Goal: Transaction & Acquisition: Purchase product/service

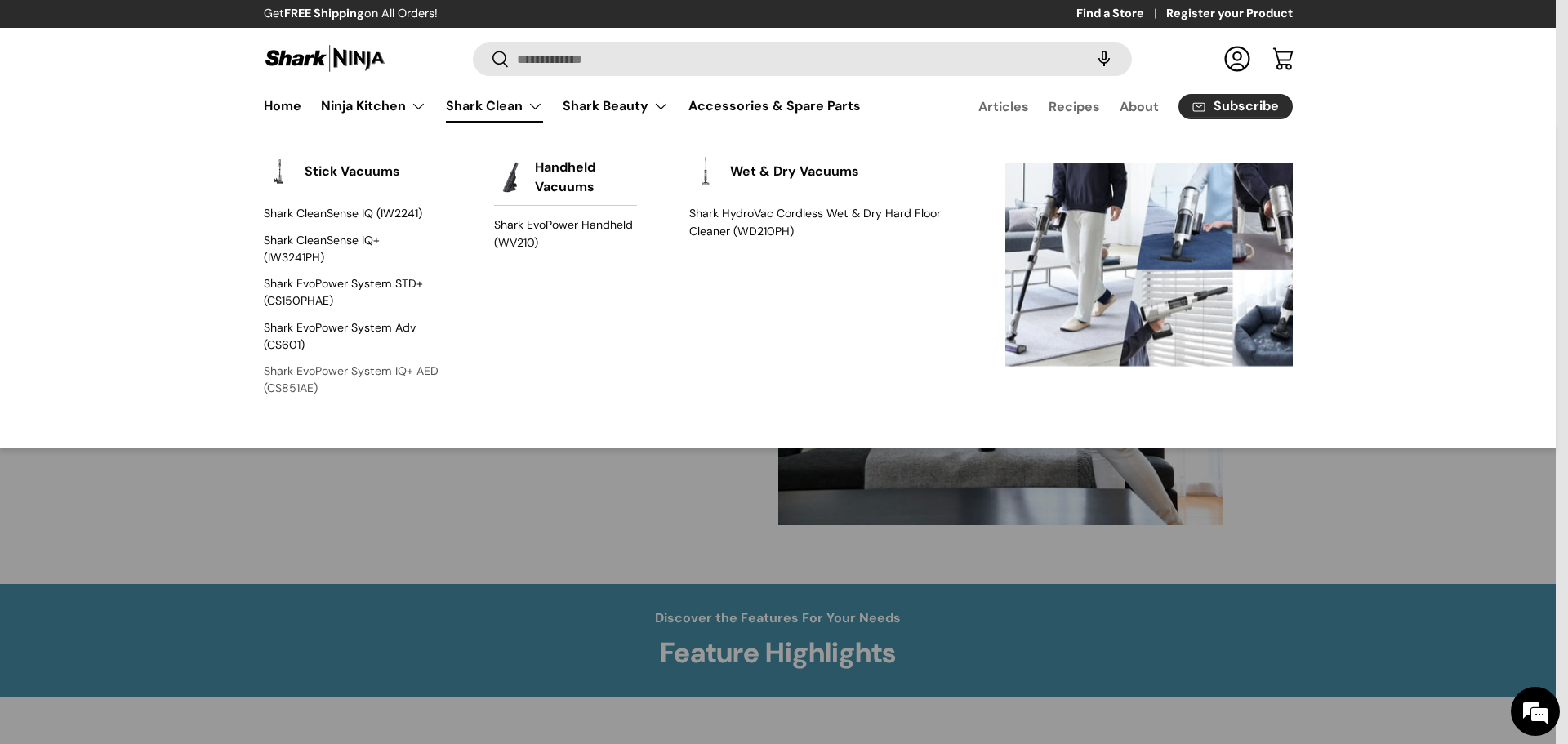
click at [326, 373] on link "Shark EvoPower System IQ+ AED (CS851AE)" at bounding box center [353, 380] width 178 height 44
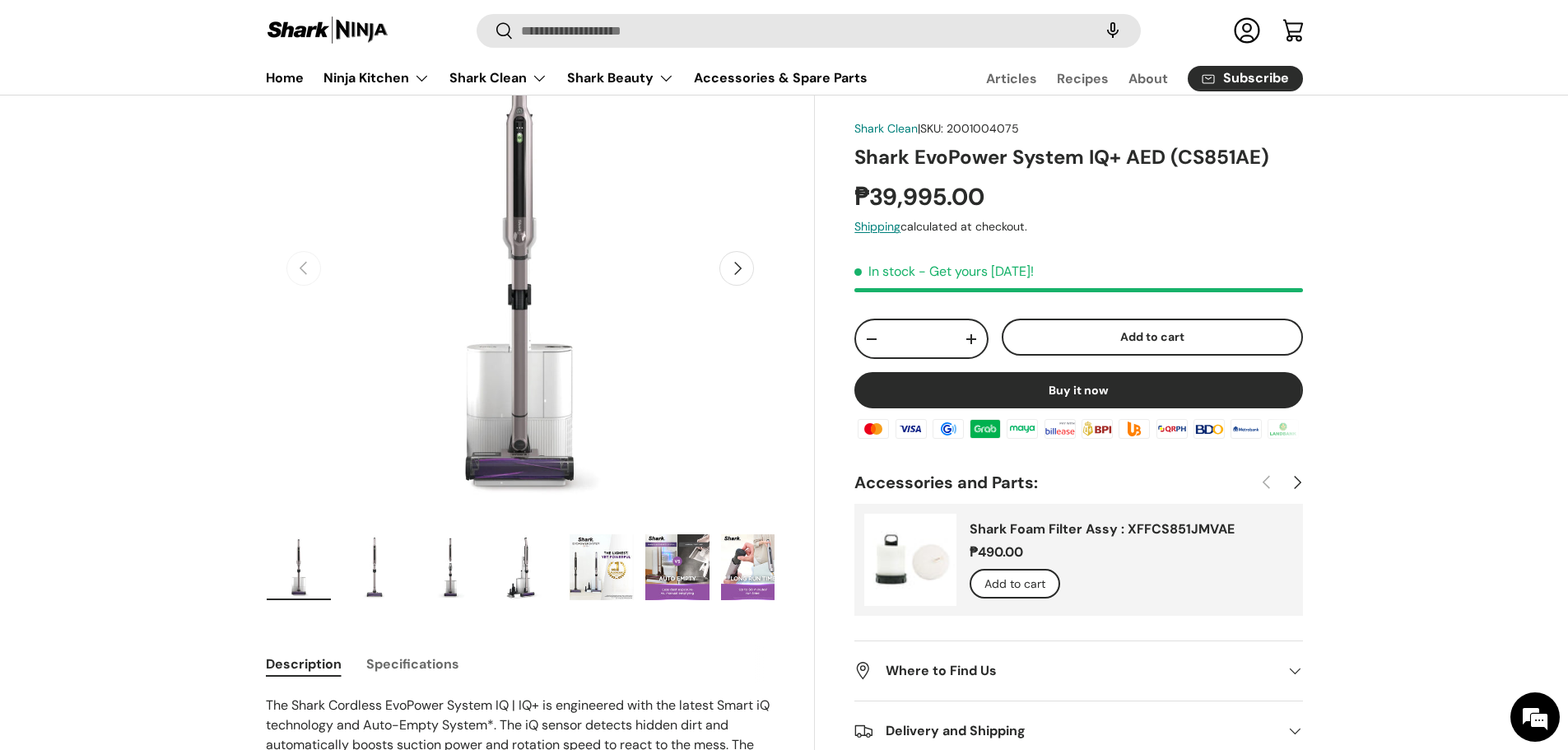
scroll to position [82, 0]
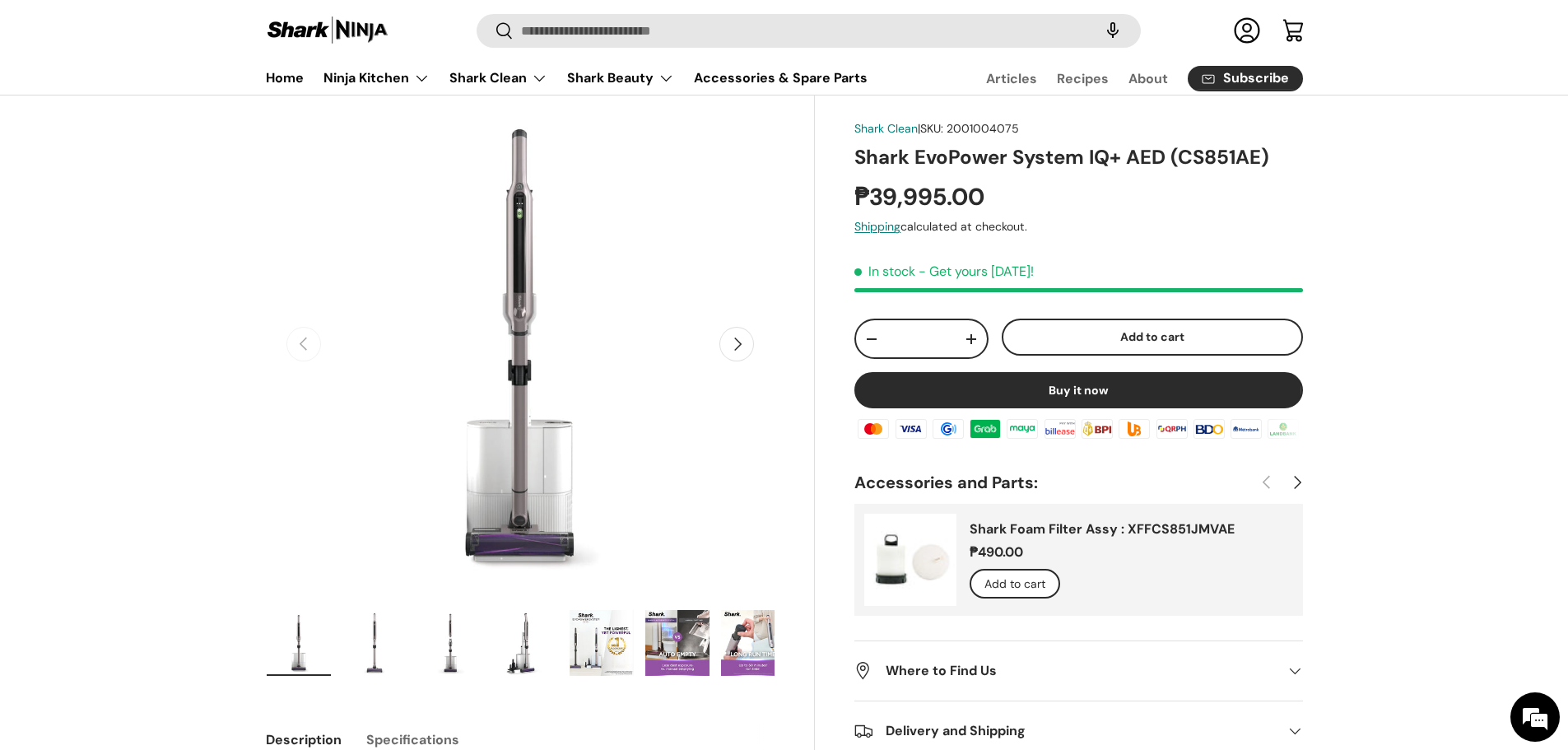
click at [382, 652] on img "Gallery Viewer" at bounding box center [375, 643] width 64 height 66
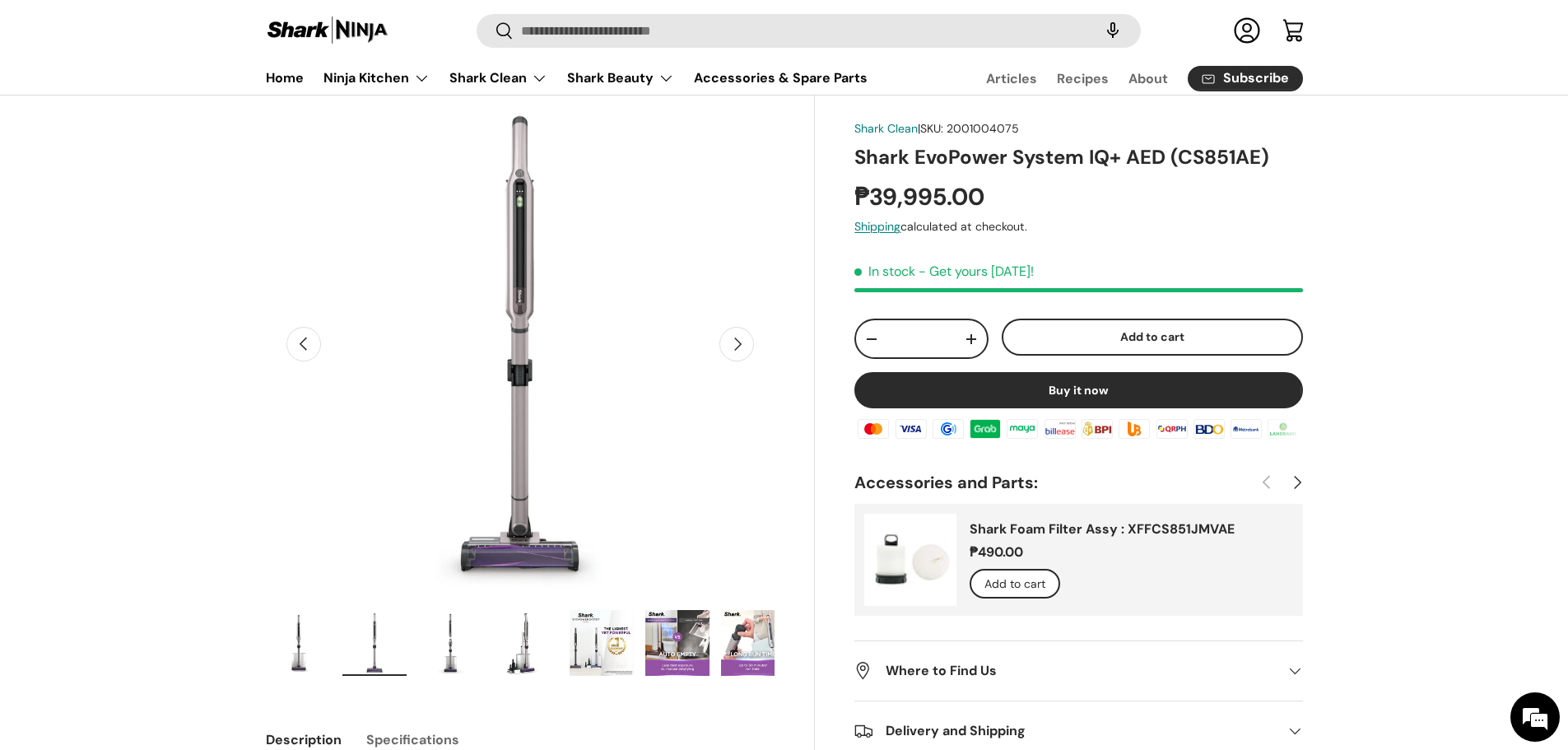
click at [451, 651] on img "Gallery Viewer" at bounding box center [450, 643] width 64 height 66
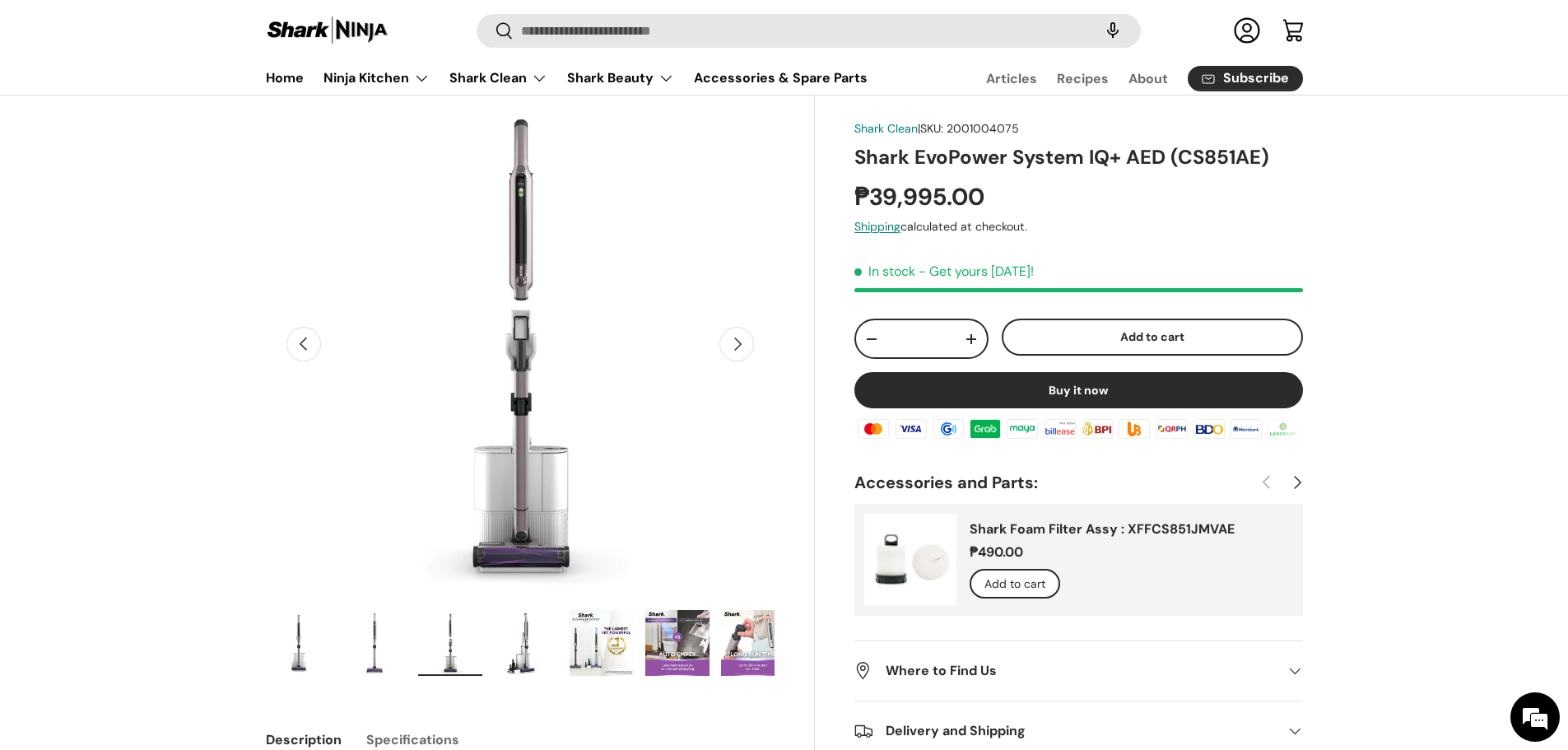
click at [549, 662] on img "Gallery Viewer" at bounding box center [526, 643] width 64 height 66
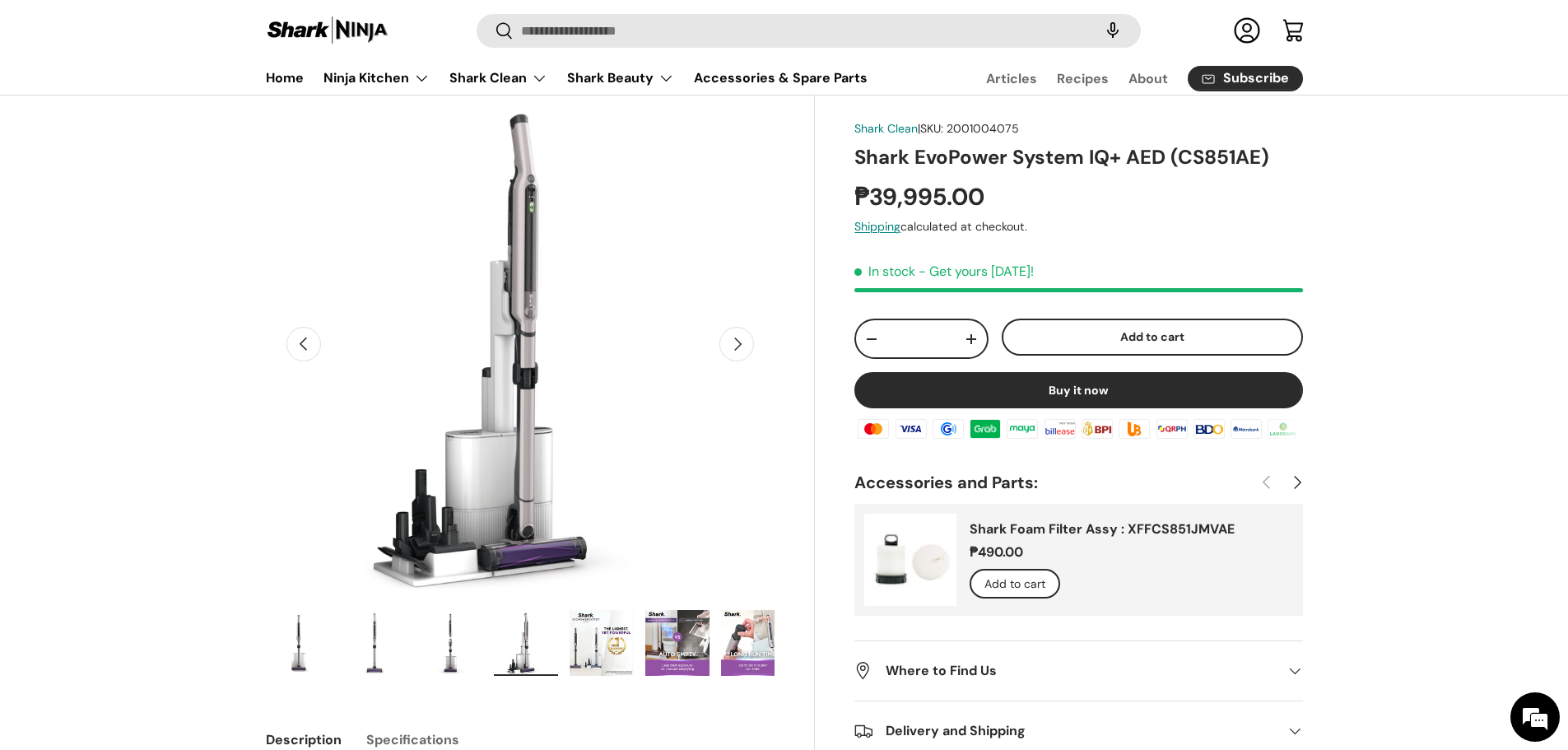
click at [613, 659] on img "Gallery Viewer" at bounding box center [602, 643] width 64 height 66
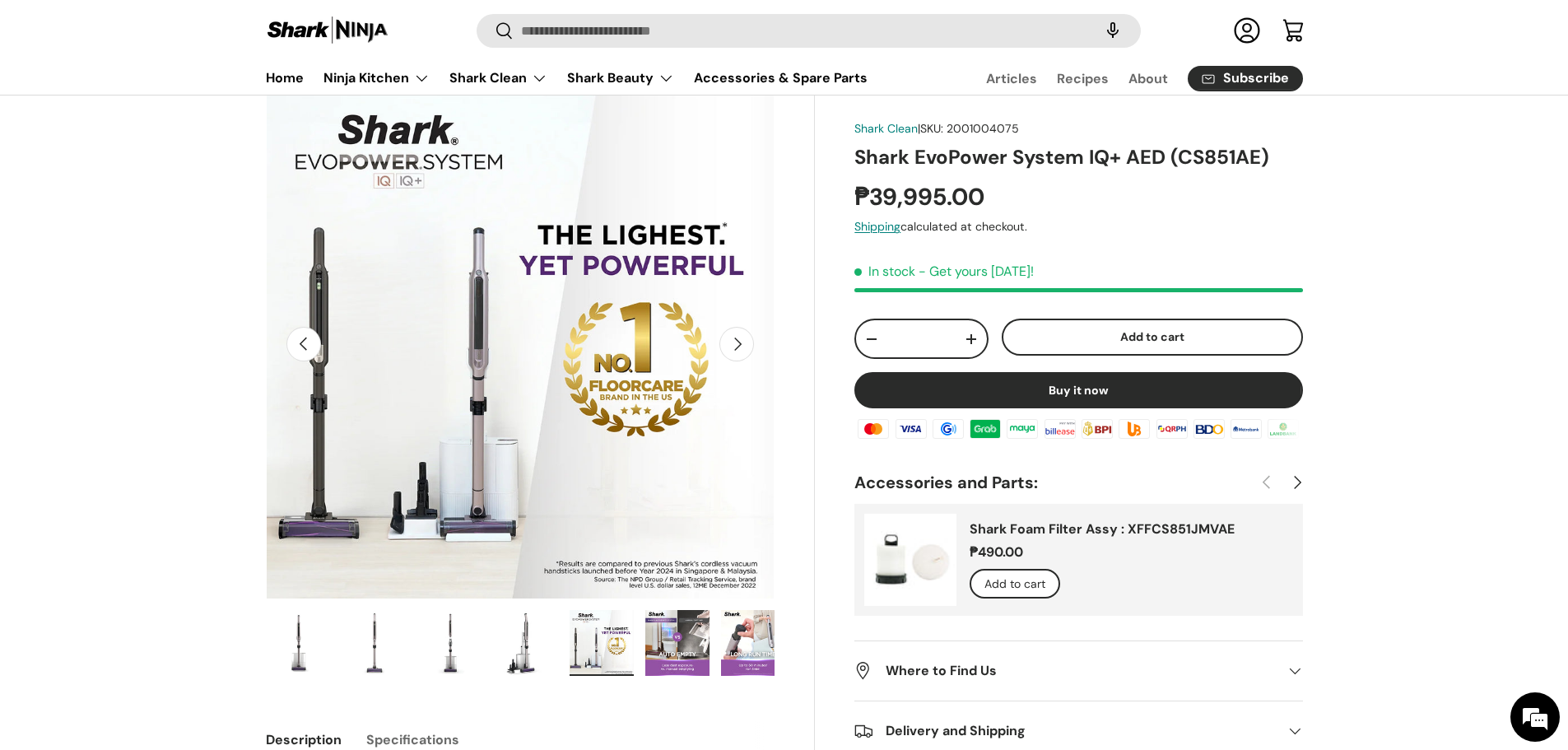
click at [696, 650] on img "Gallery Viewer" at bounding box center [678, 643] width 64 height 66
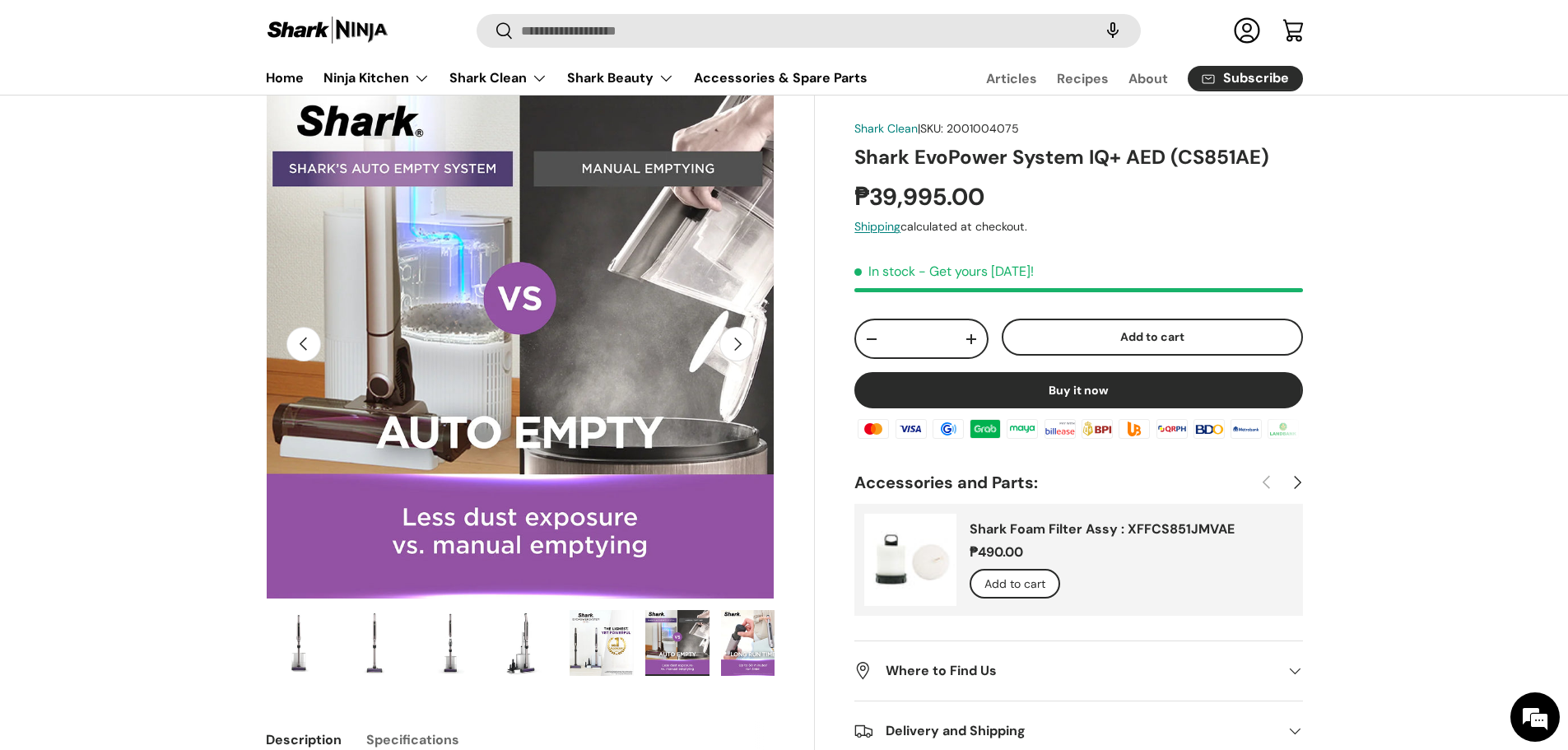
scroll to position [0, 0]
click at [729, 651] on img "Gallery Viewer" at bounding box center [753, 643] width 64 height 66
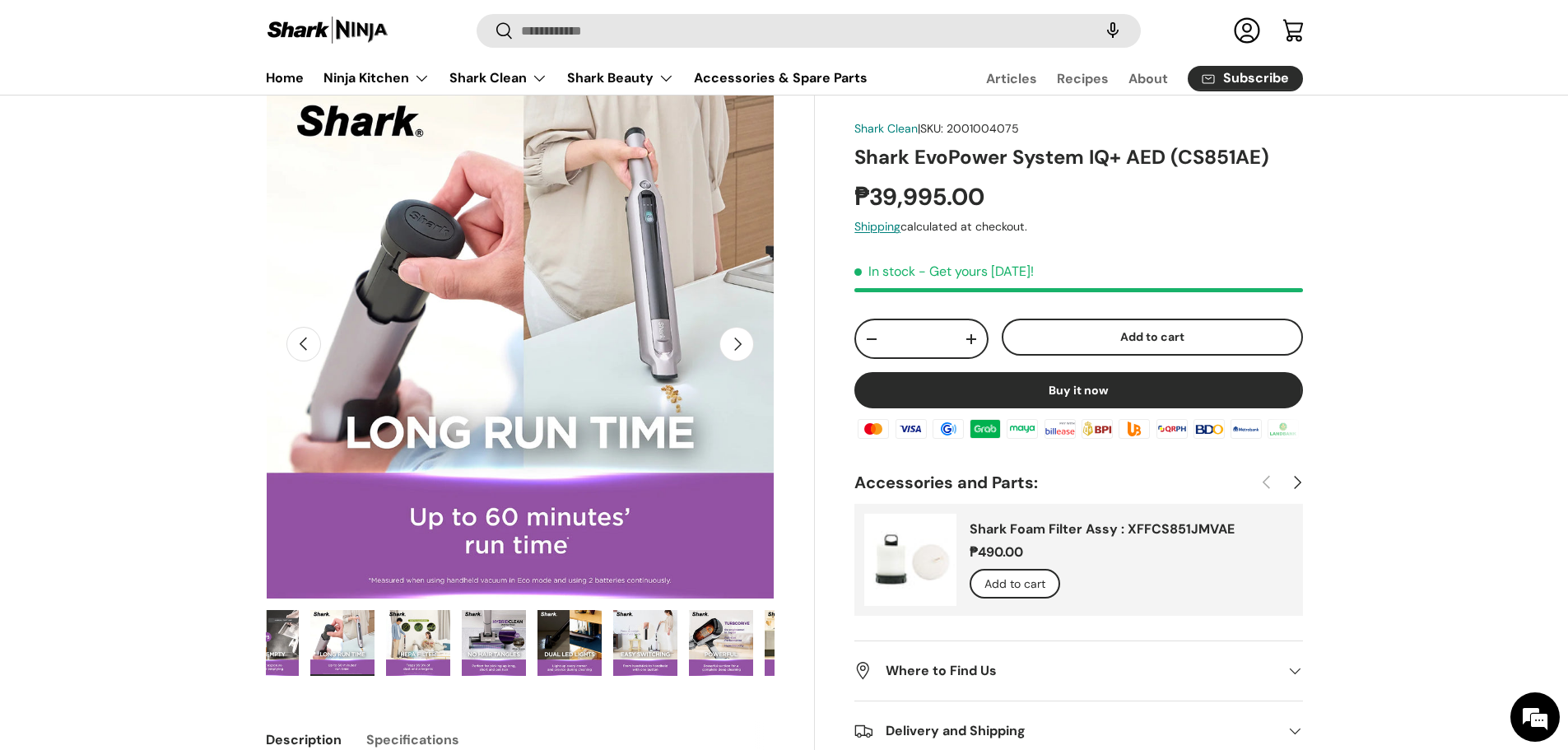
scroll to position [0, 454]
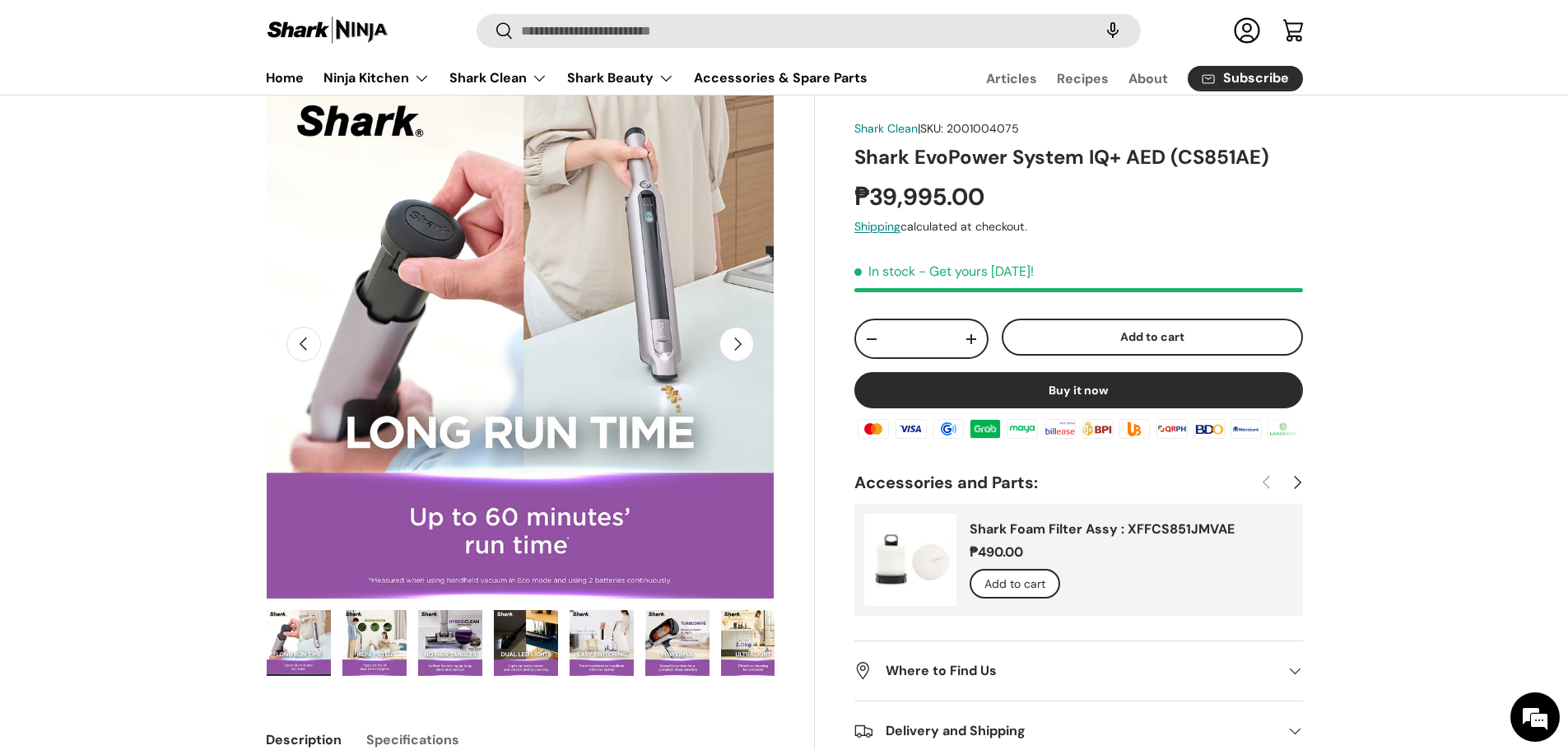
click at [610, 647] on img "Gallery Viewer" at bounding box center [602, 643] width 64 height 66
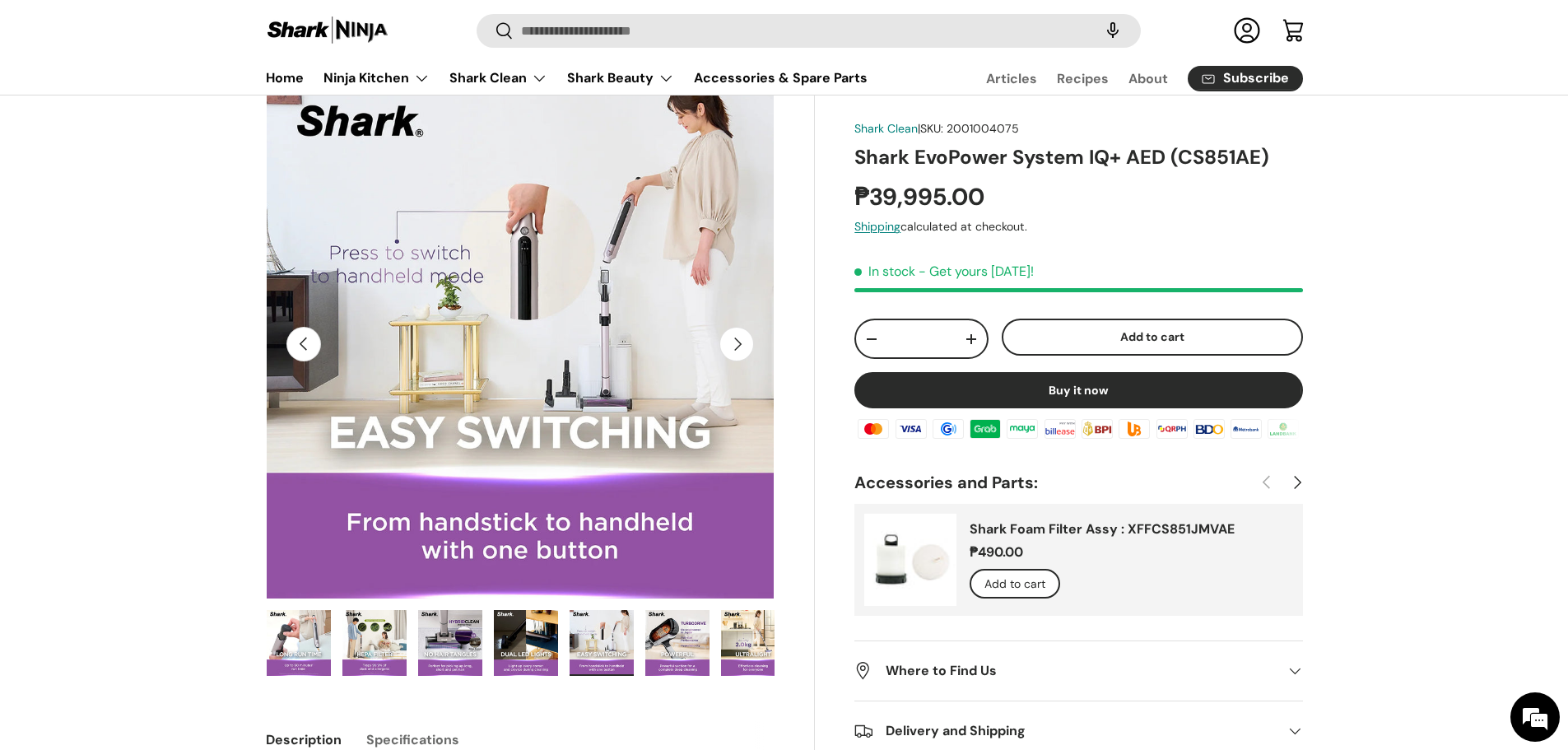
click at [325, 652] on img "Gallery Viewer" at bounding box center [299, 643] width 64 height 66
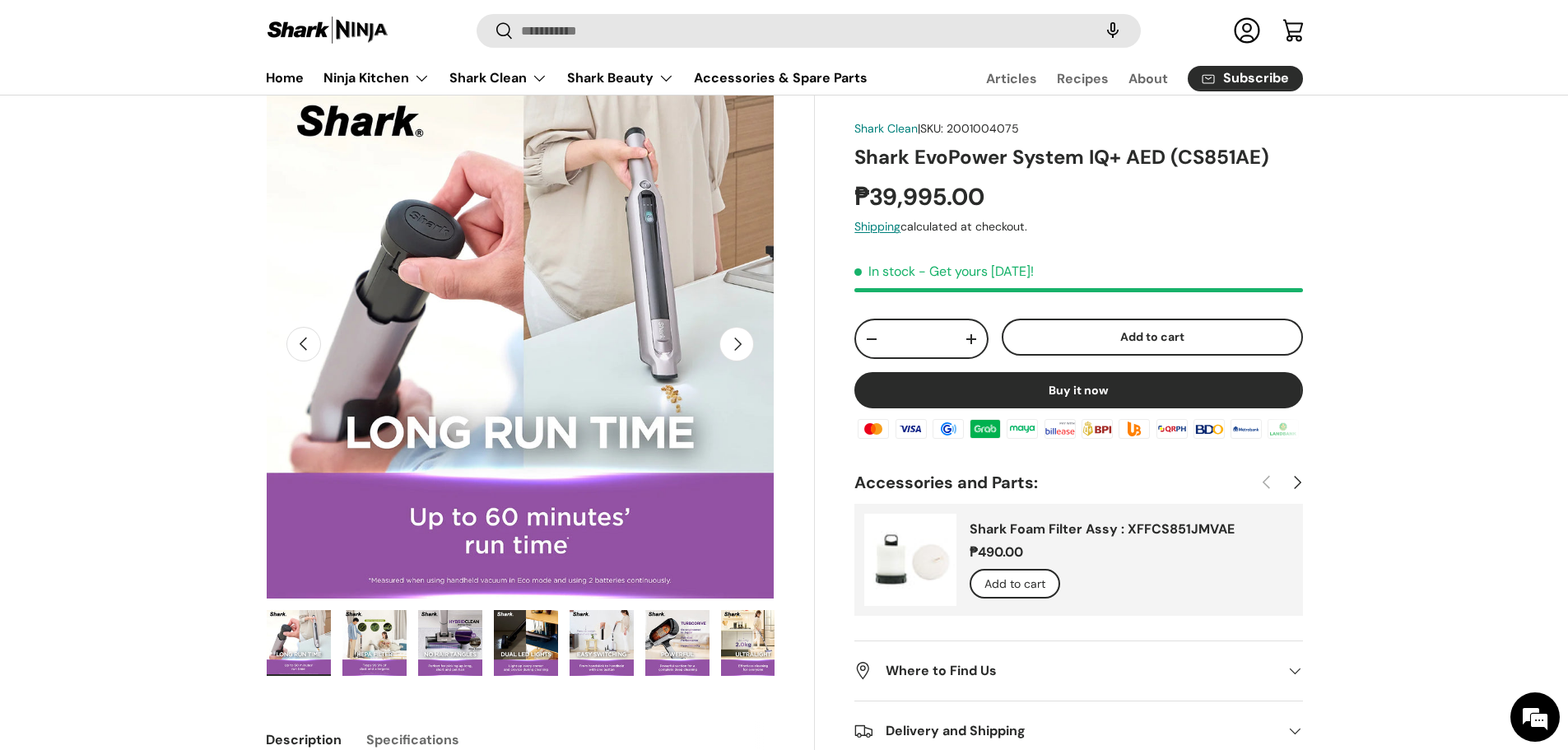
click at [376, 656] on img "Gallery Viewer" at bounding box center [375, 643] width 64 height 66
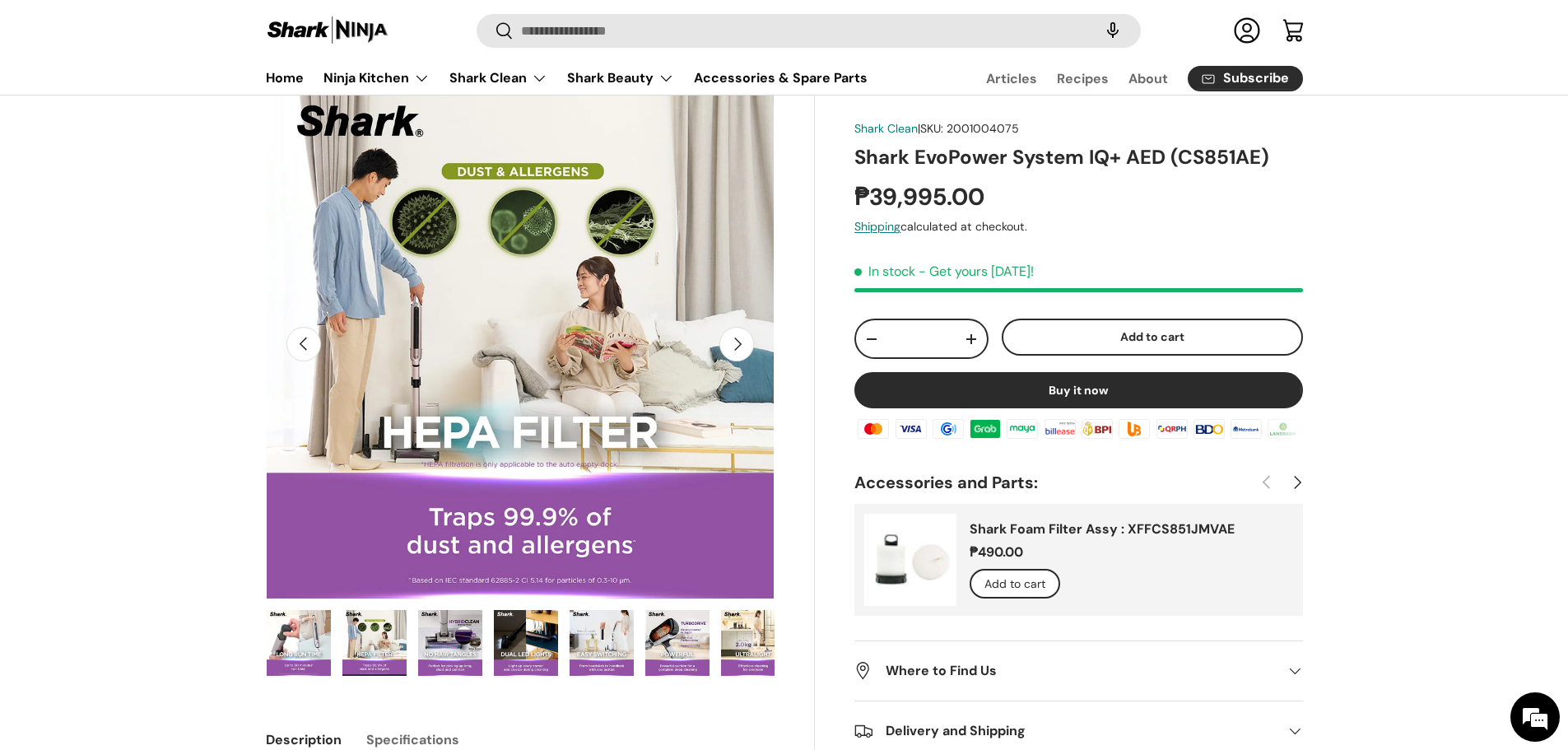
click at [452, 655] on img "Gallery Viewer" at bounding box center [450, 643] width 64 height 66
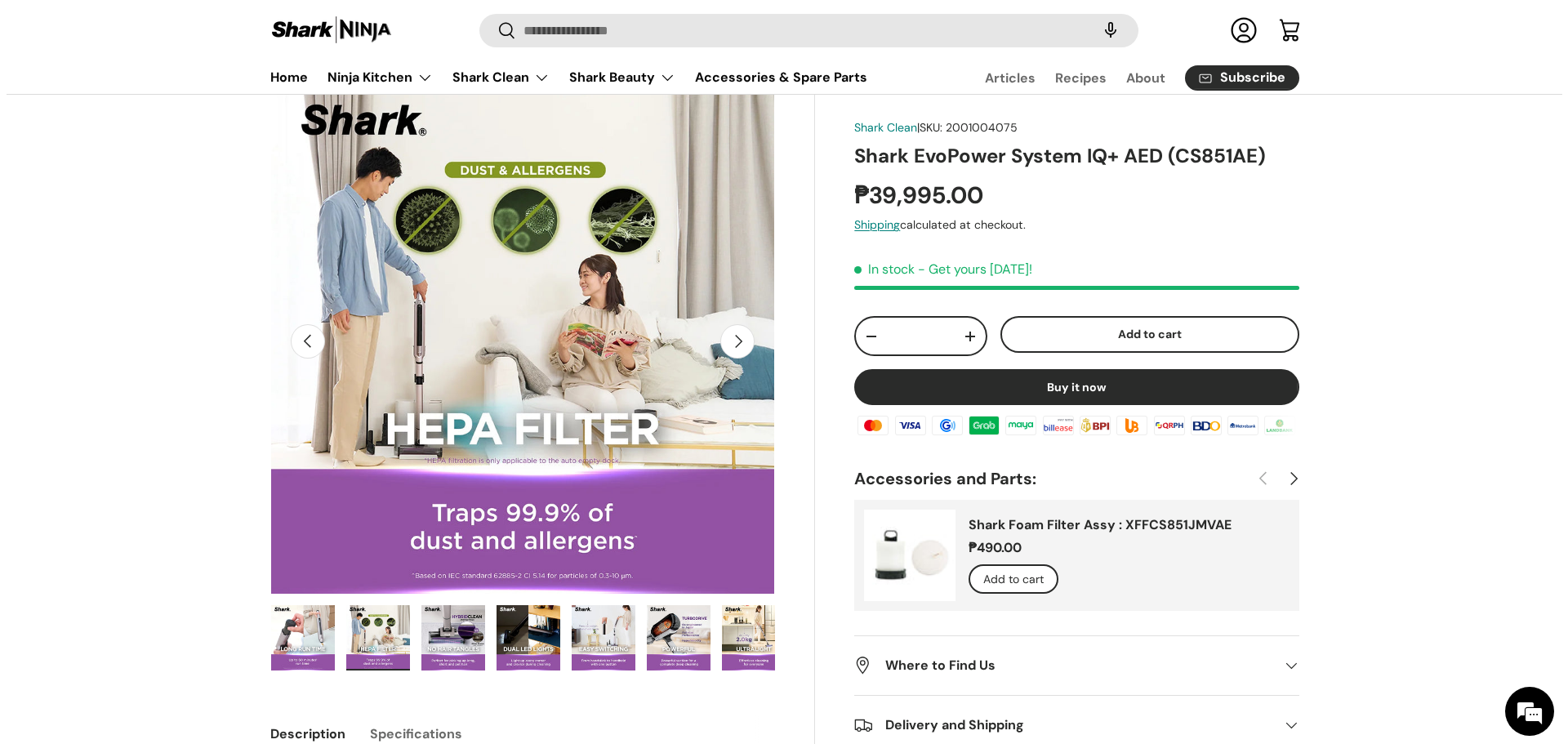
scroll to position [0, 4107]
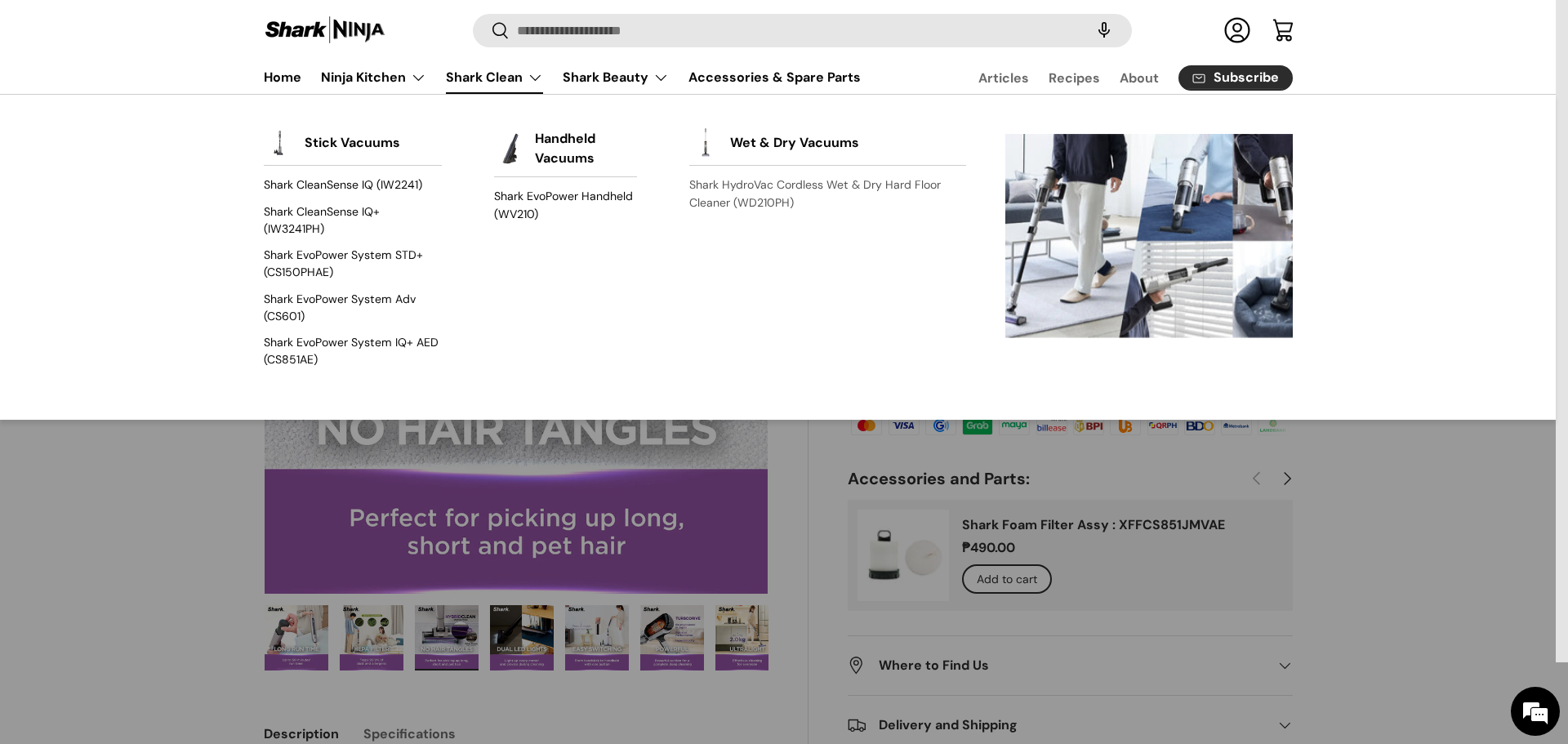
click at [777, 196] on link "Shark HydroVac Cordless Wet & Dry Hard Floor Cleaner (WD210PH)" at bounding box center [827, 194] width 276 height 44
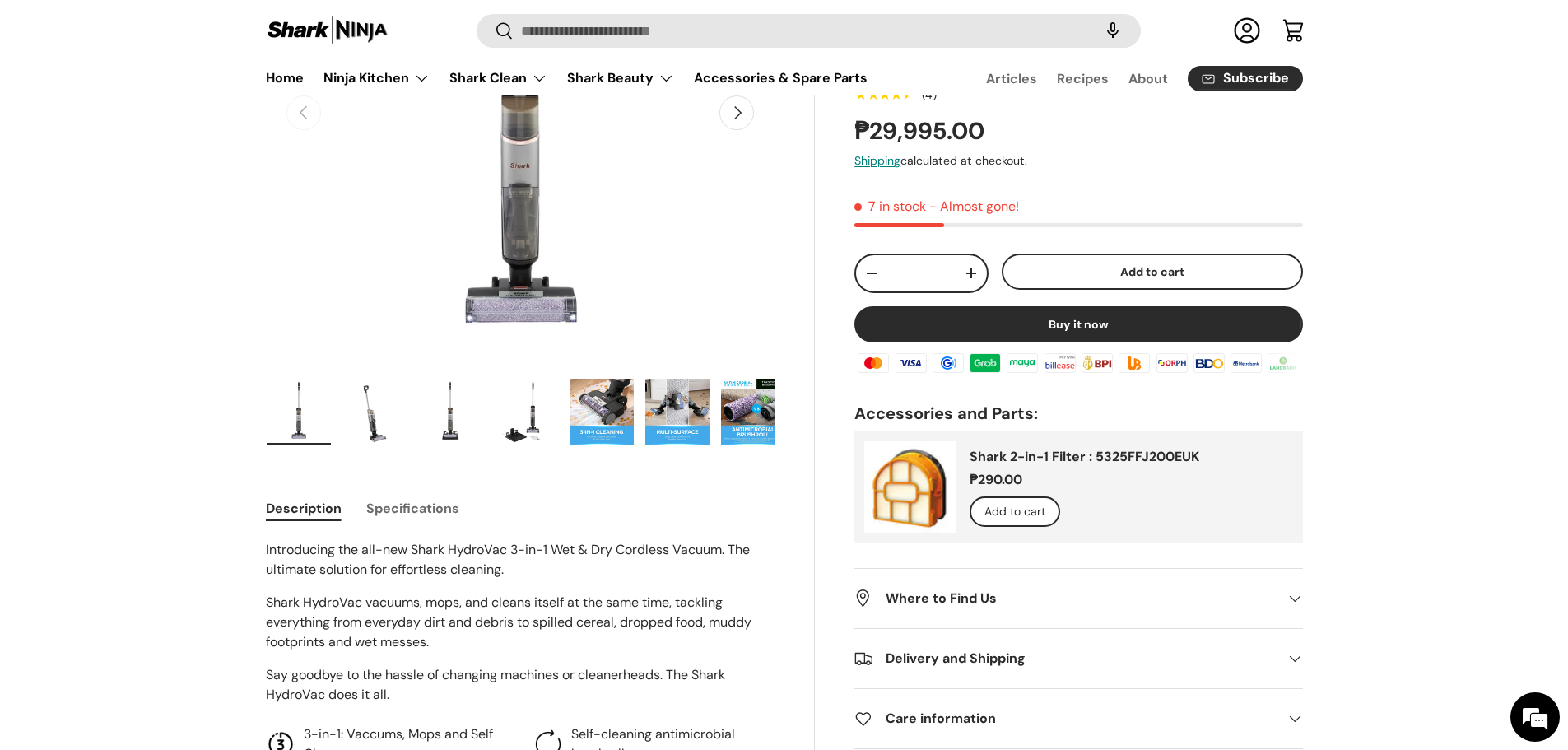
scroll to position [326, 0]
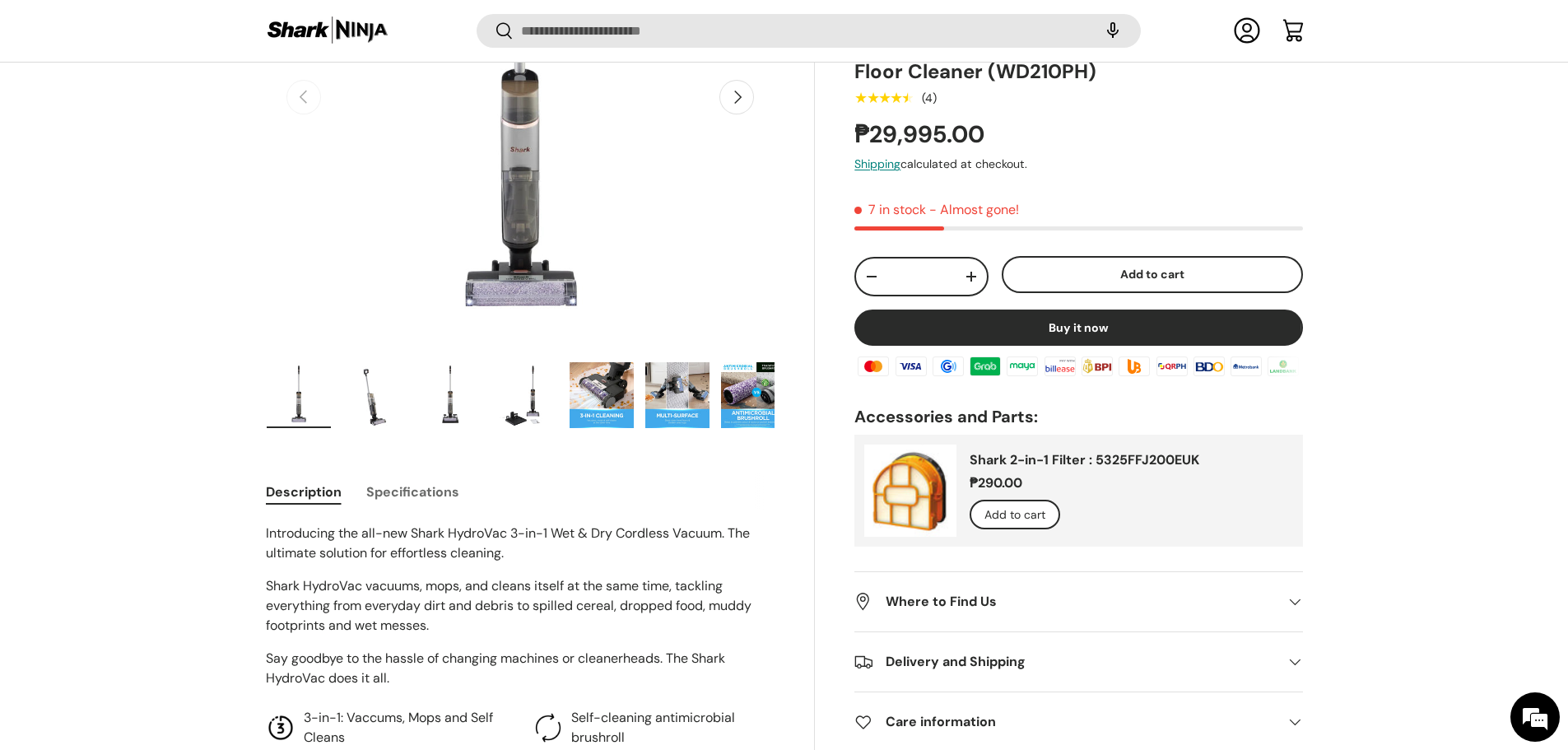
click at [364, 425] on img "Gallery Viewer" at bounding box center [375, 395] width 64 height 66
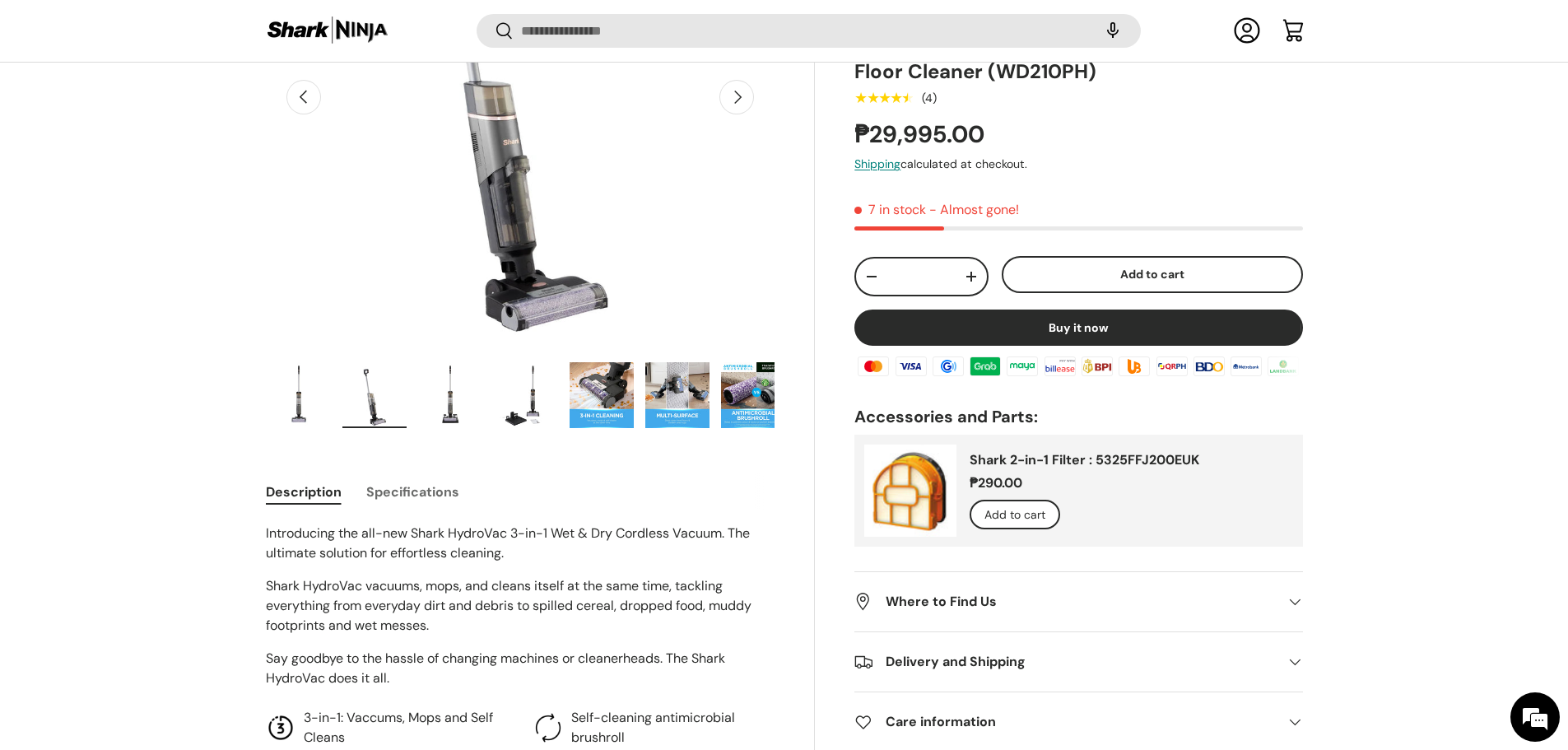
click at [459, 400] on img "Gallery Viewer" at bounding box center [450, 395] width 64 height 66
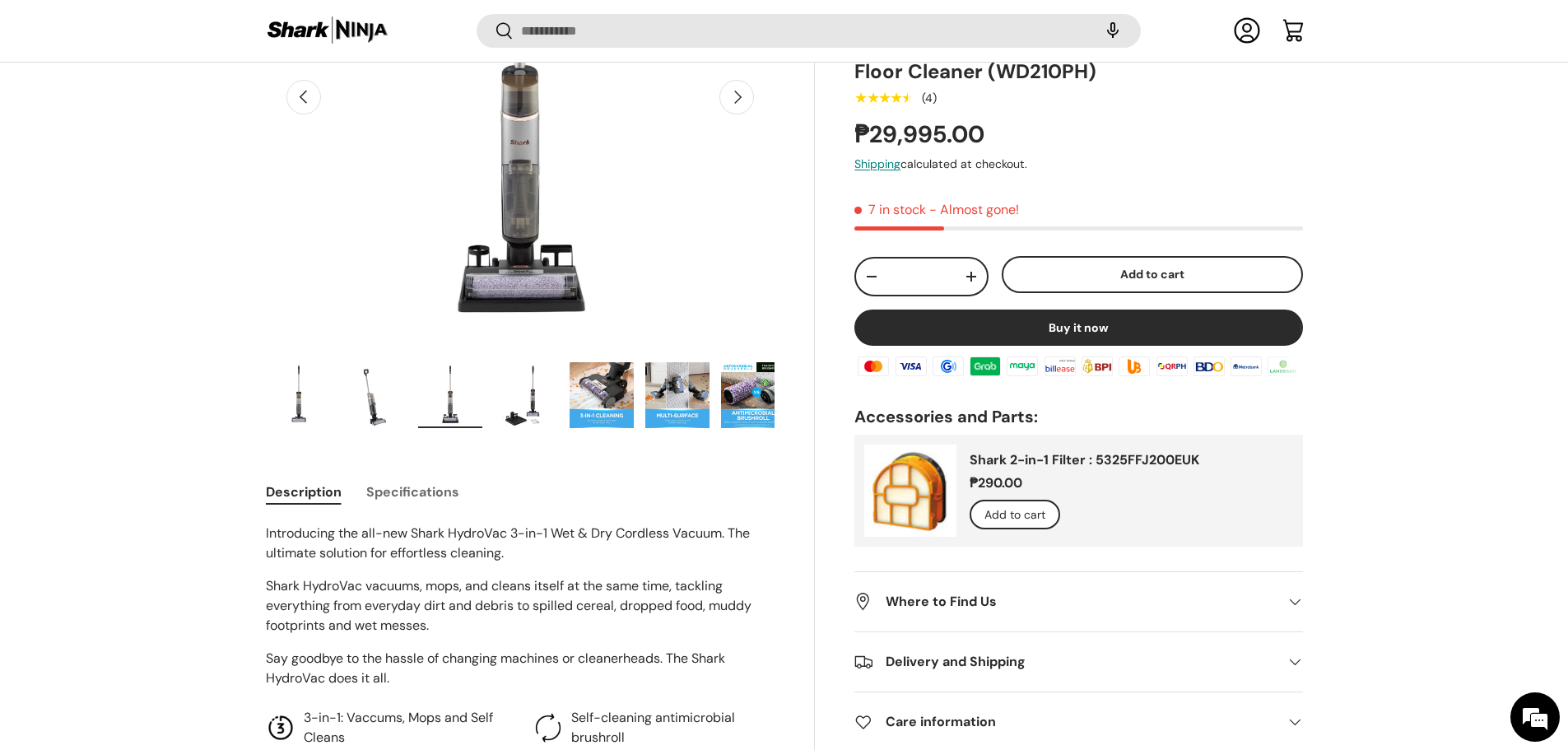
click at [516, 402] on img "Gallery Viewer" at bounding box center [526, 395] width 64 height 66
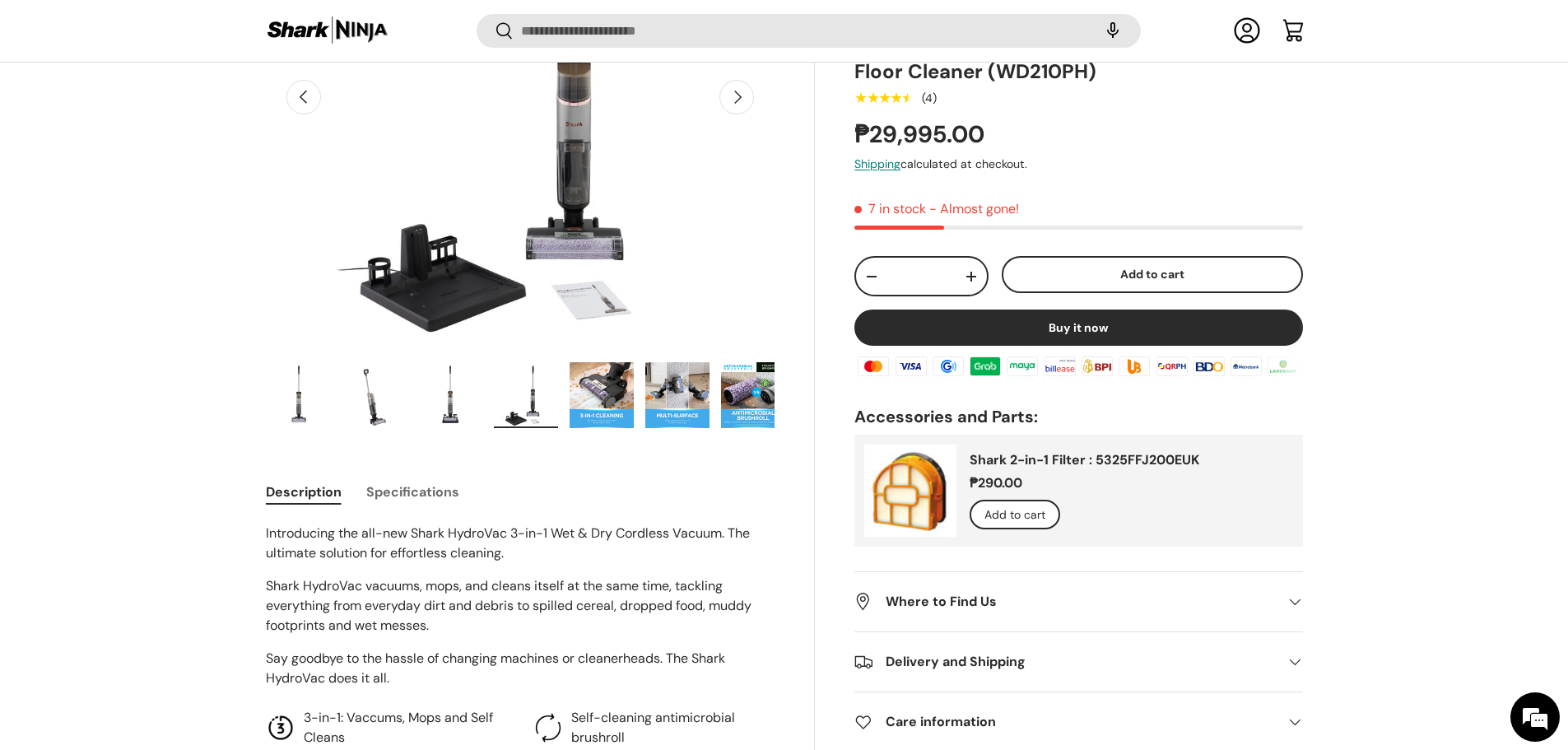
click at [599, 396] on img "Gallery Viewer" at bounding box center [602, 395] width 64 height 66
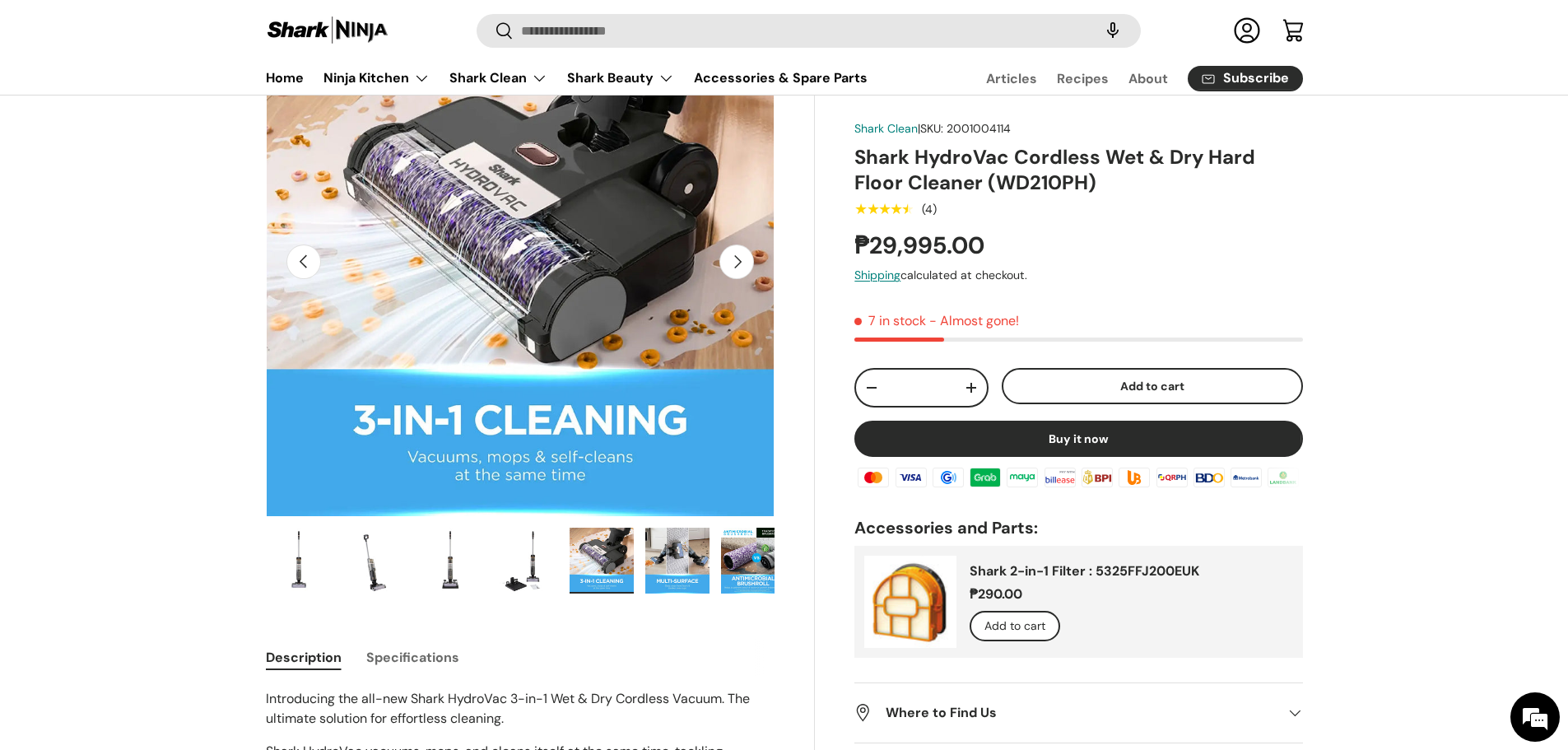
scroll to position [82, 0]
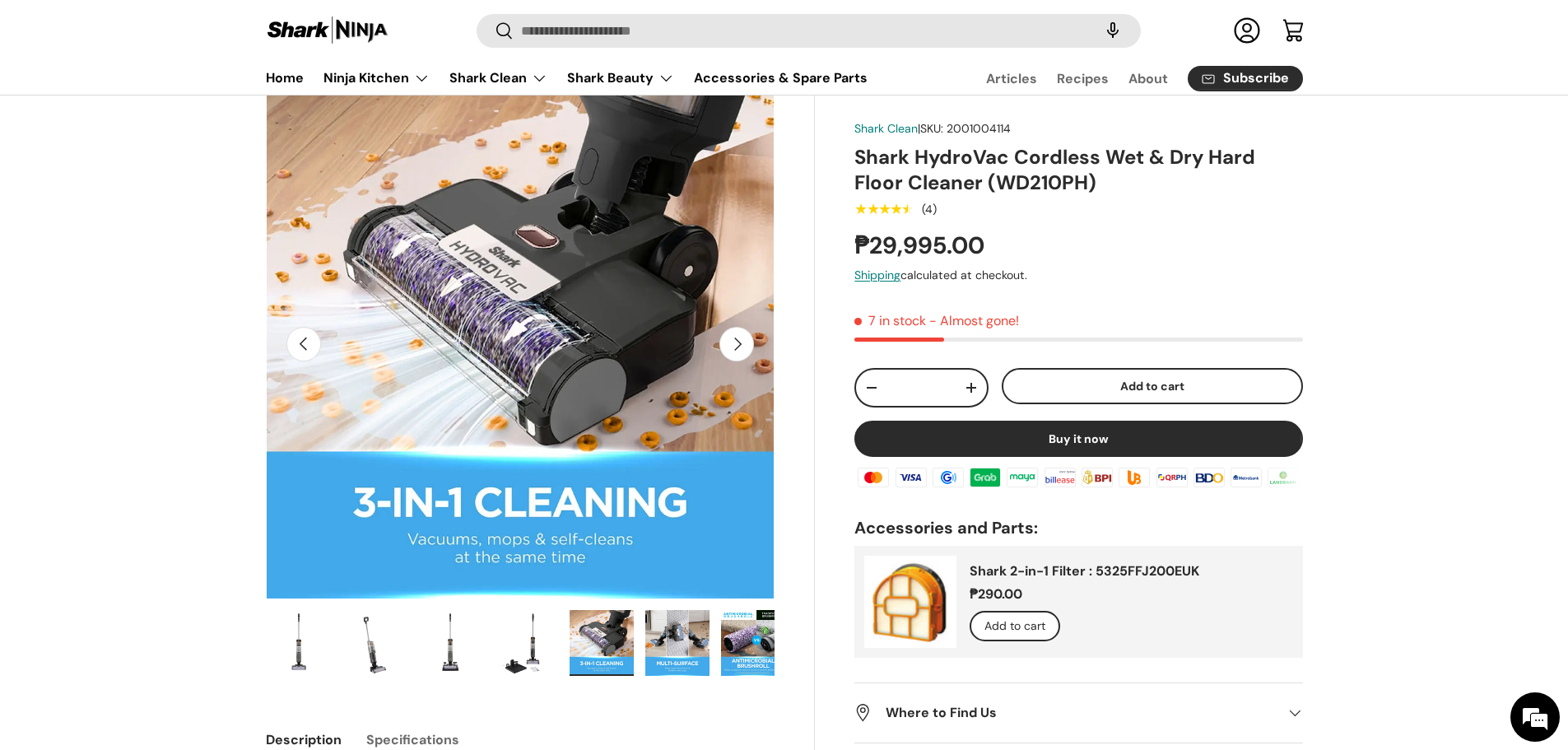
click at [678, 651] on img "Gallery Viewer" at bounding box center [678, 643] width 64 height 66
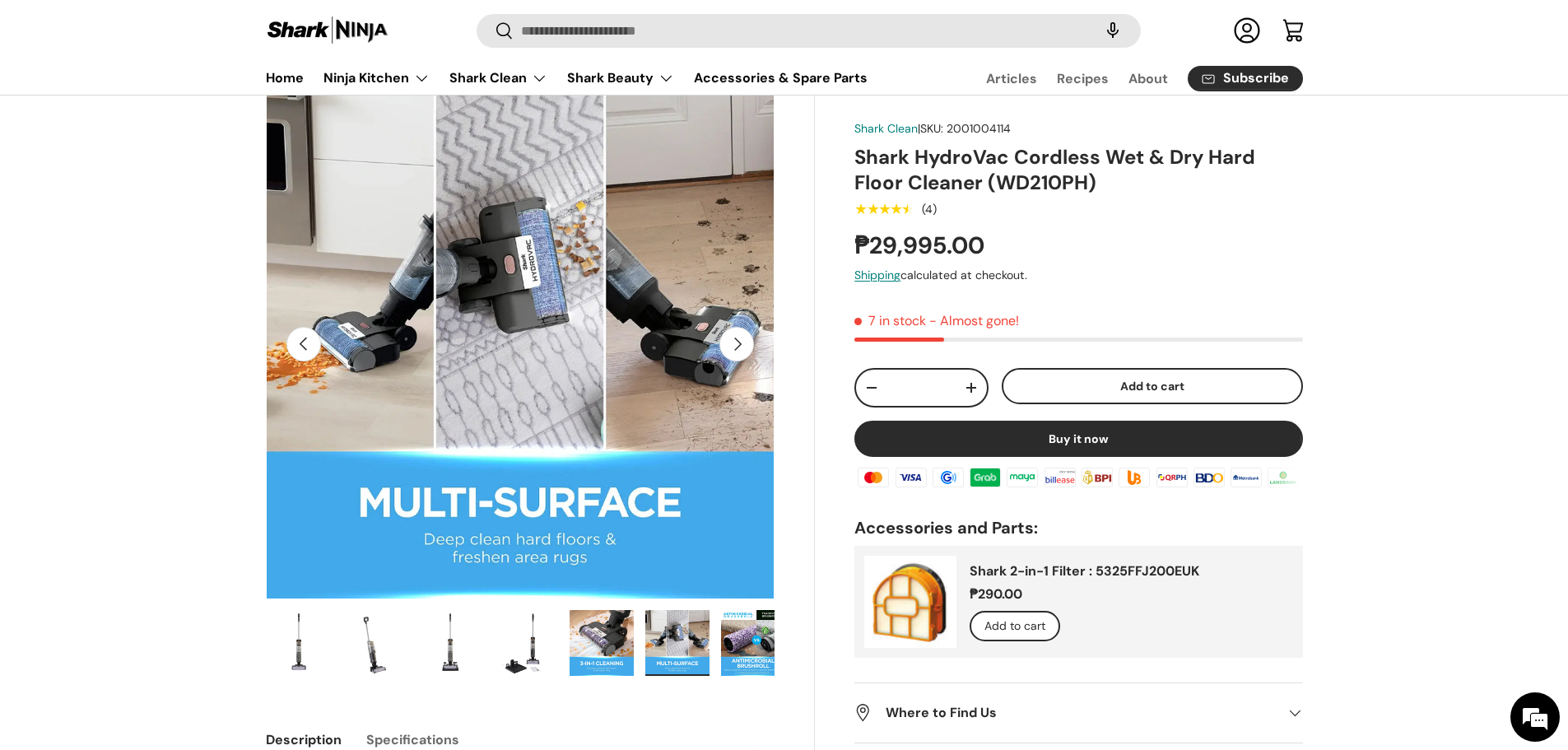
click at [745, 647] on img "Gallery Viewer" at bounding box center [753, 643] width 64 height 66
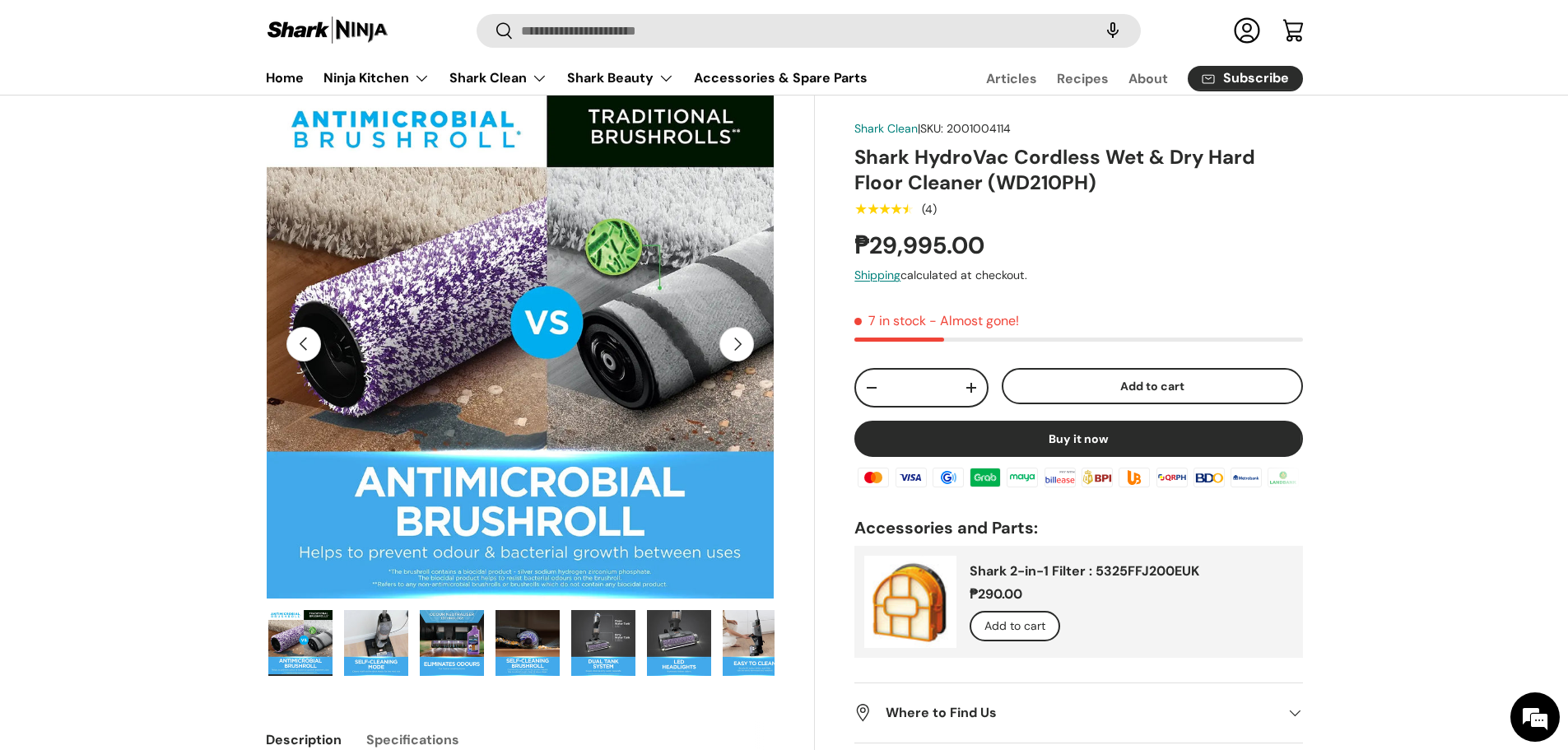
scroll to position [0, 454]
click at [749, 642] on img "Gallery Viewer" at bounding box center [753, 643] width 64 height 66
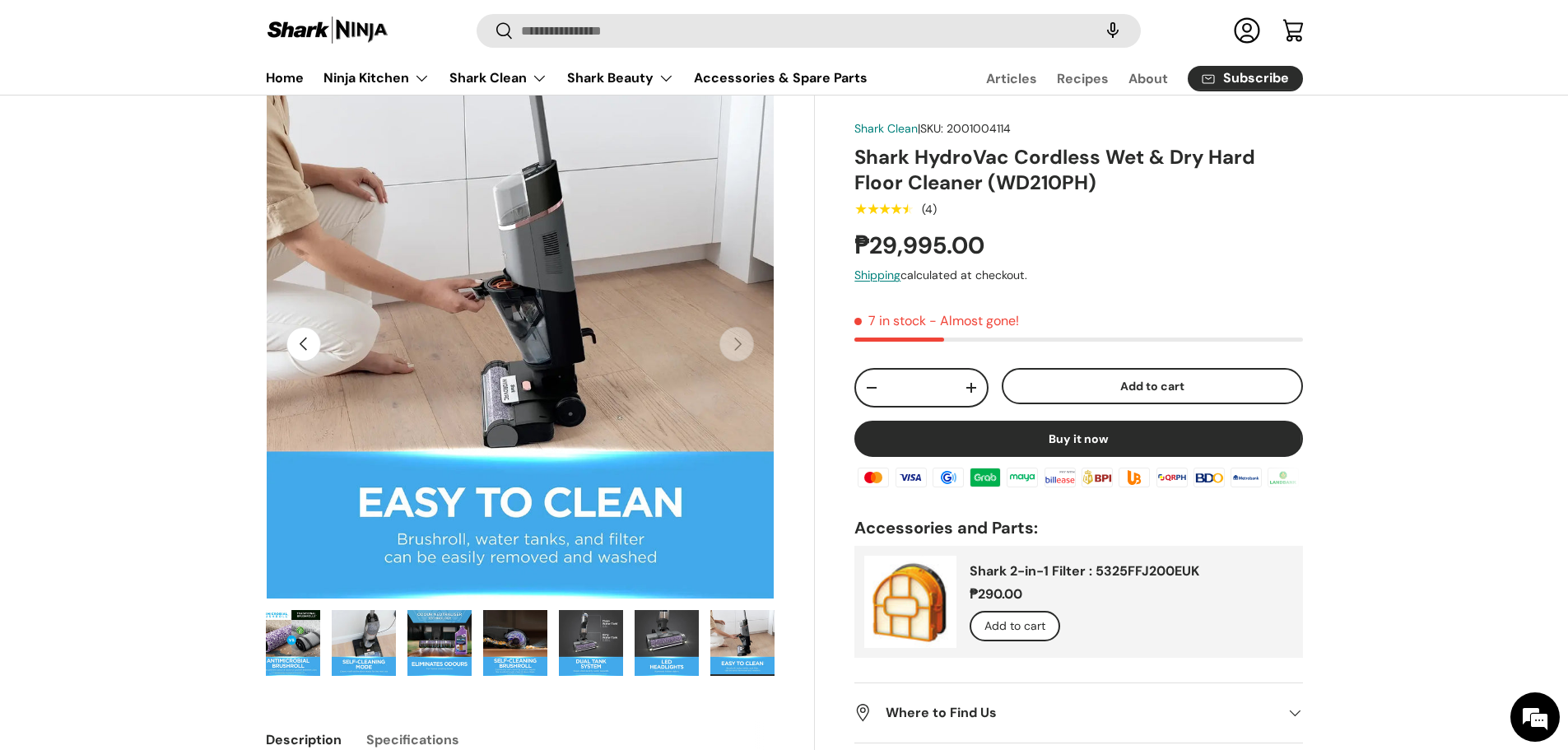
click at [681, 642] on img "Gallery Viewer" at bounding box center [667, 643] width 64 height 66
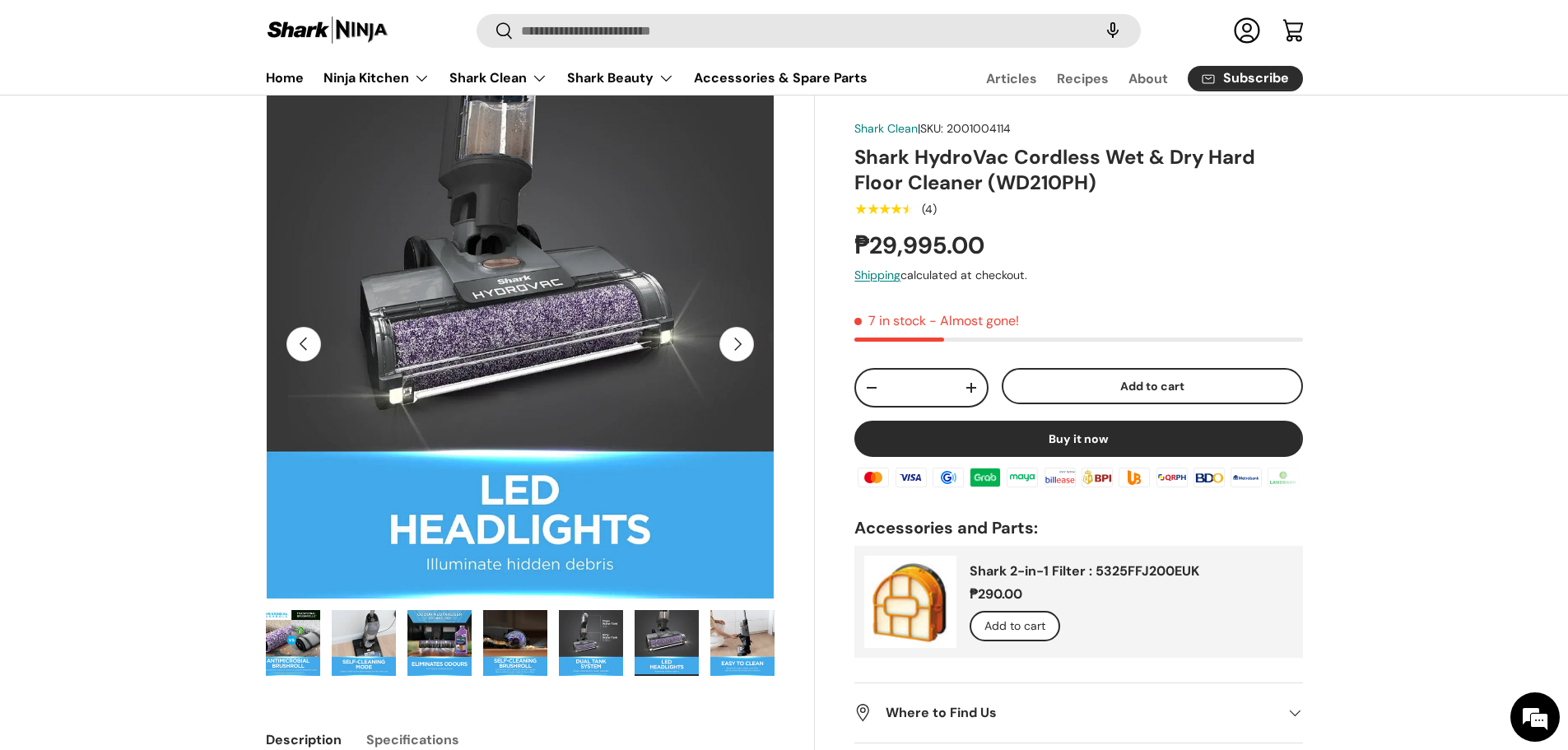
click at [612, 646] on img "Gallery Viewer" at bounding box center [591, 643] width 64 height 66
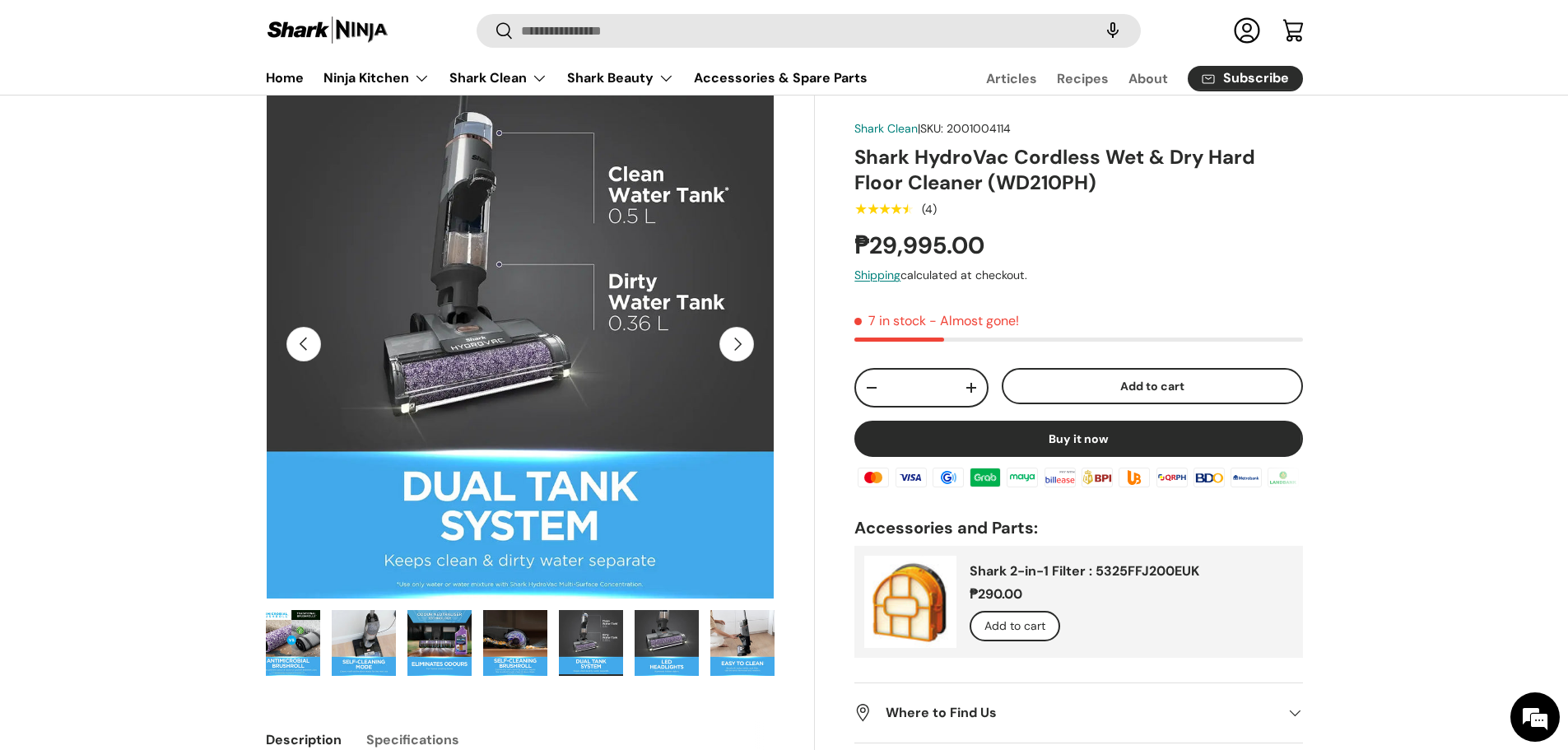
click at [530, 647] on img "Gallery Viewer" at bounding box center [515, 643] width 64 height 66
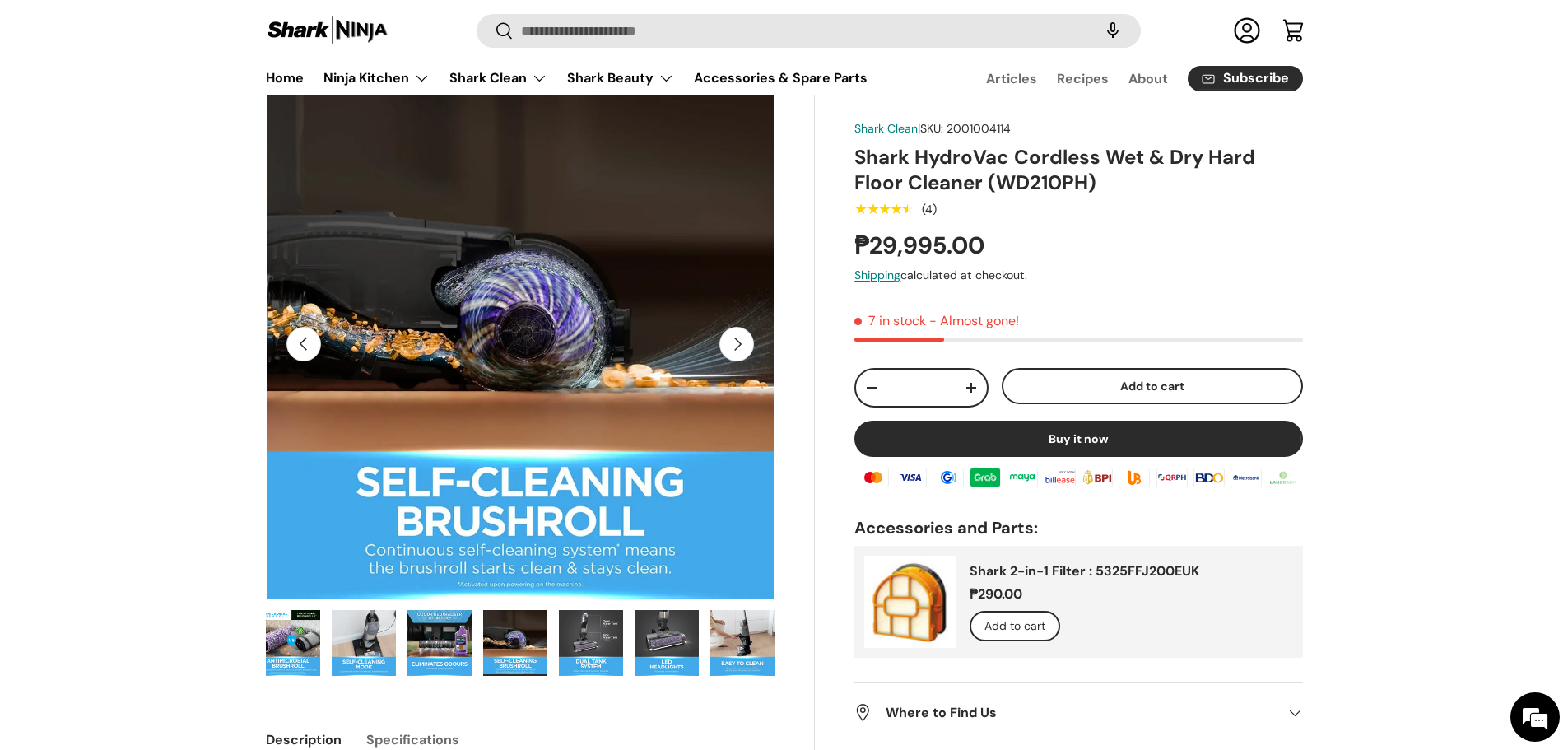
click at [453, 645] on img "Gallery Viewer" at bounding box center [440, 643] width 64 height 66
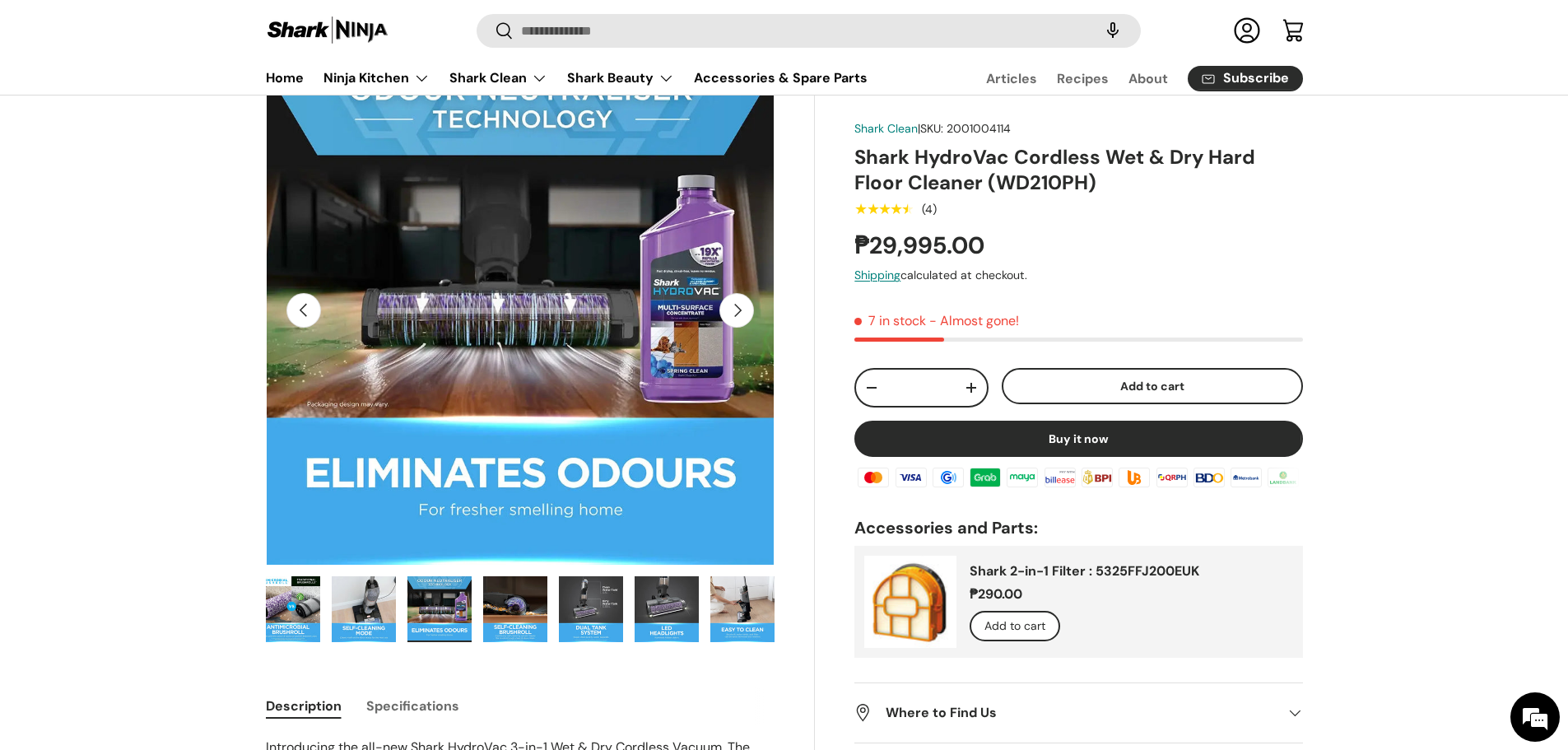
scroll to position [0, 0]
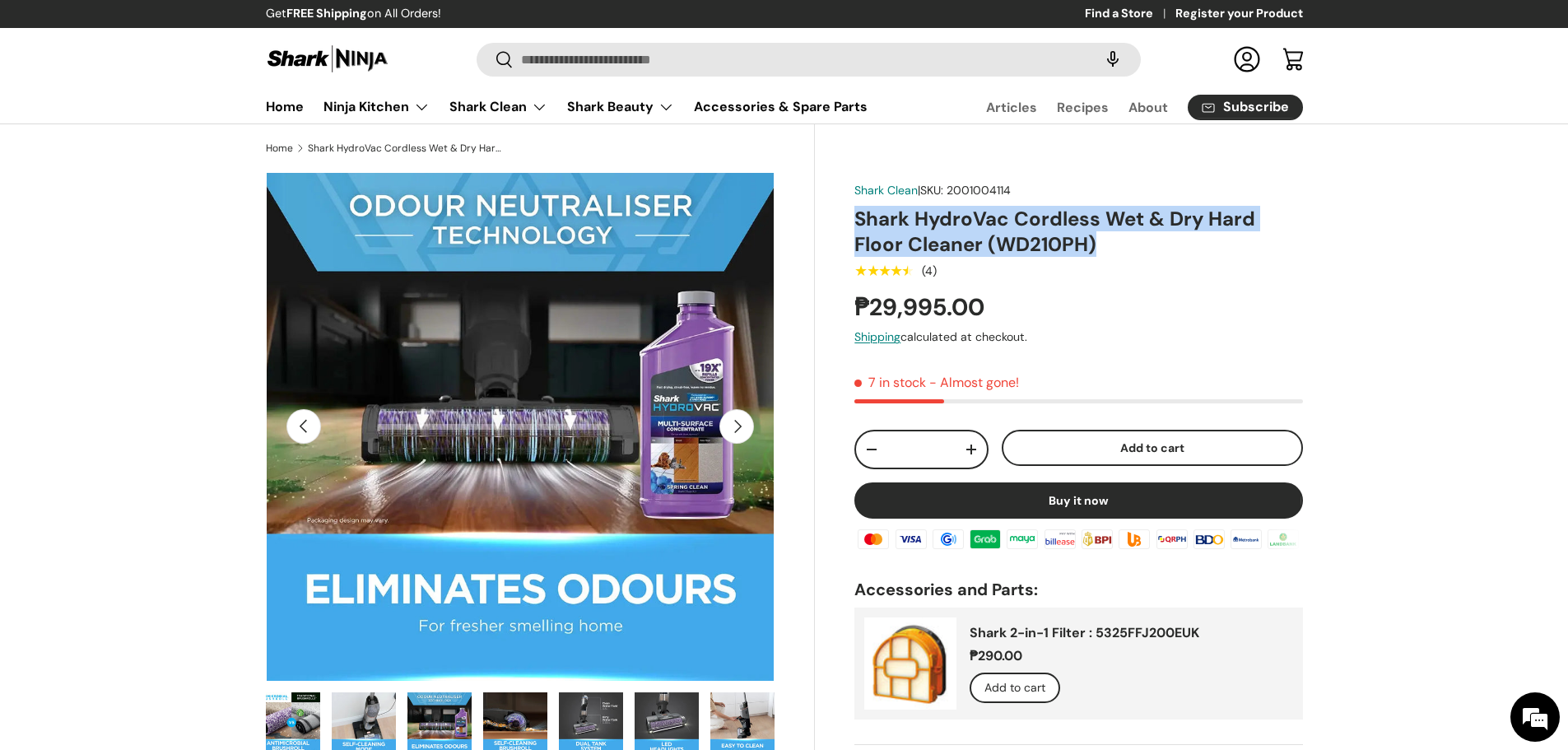
drag, startPoint x: 856, startPoint y: 214, endPoint x: 1114, endPoint y: 251, distance: 260.6
click at [1114, 251] on h1 "Shark HydroVac Cordless Wet & Dry Hard Floor Cleaner (WD210PH)" at bounding box center [1078, 231] width 448 height 51
copy h1 "Shark HydroVac Cordless Wet & Dry Hard Floor Cleaner (WD210PH)"
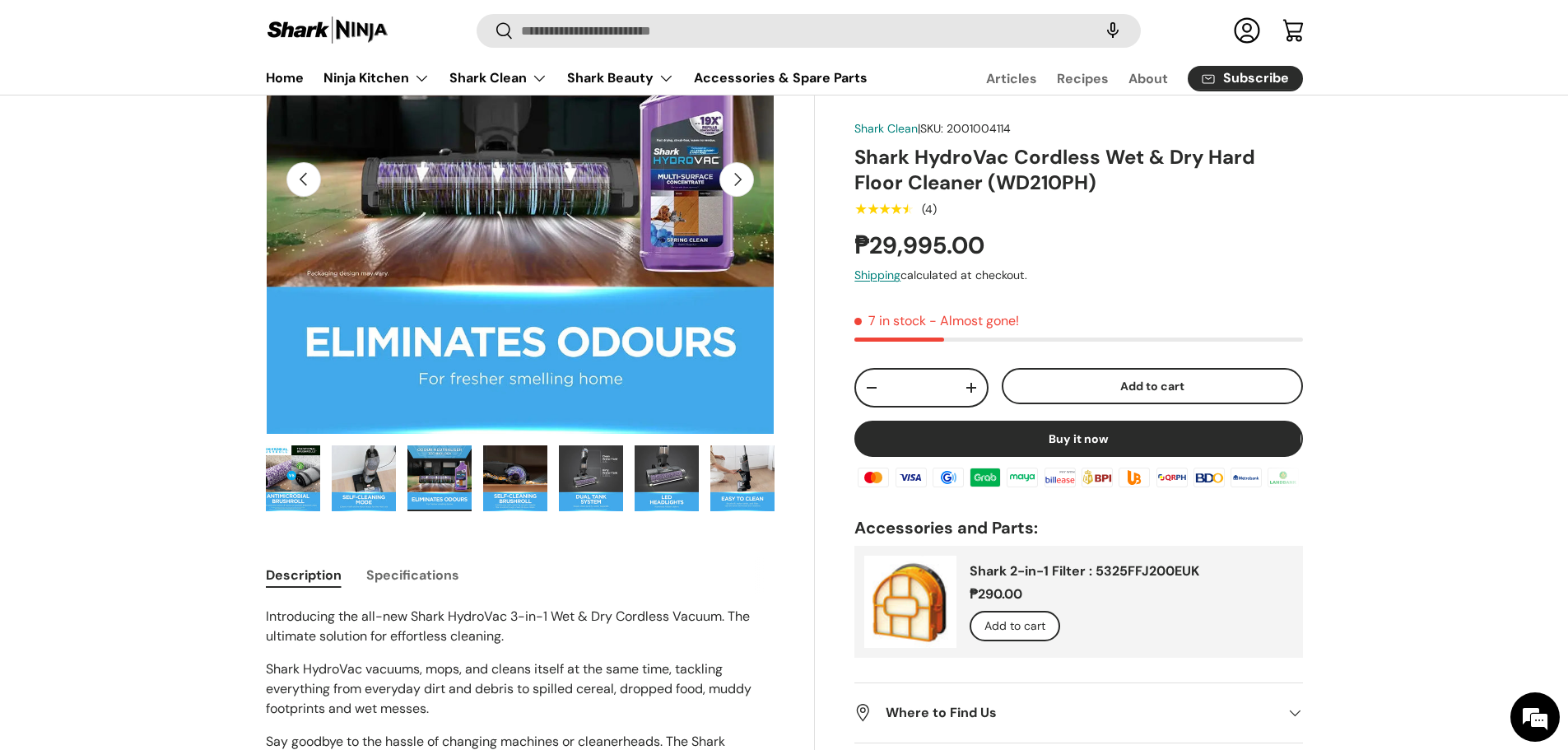
scroll to position [82, 0]
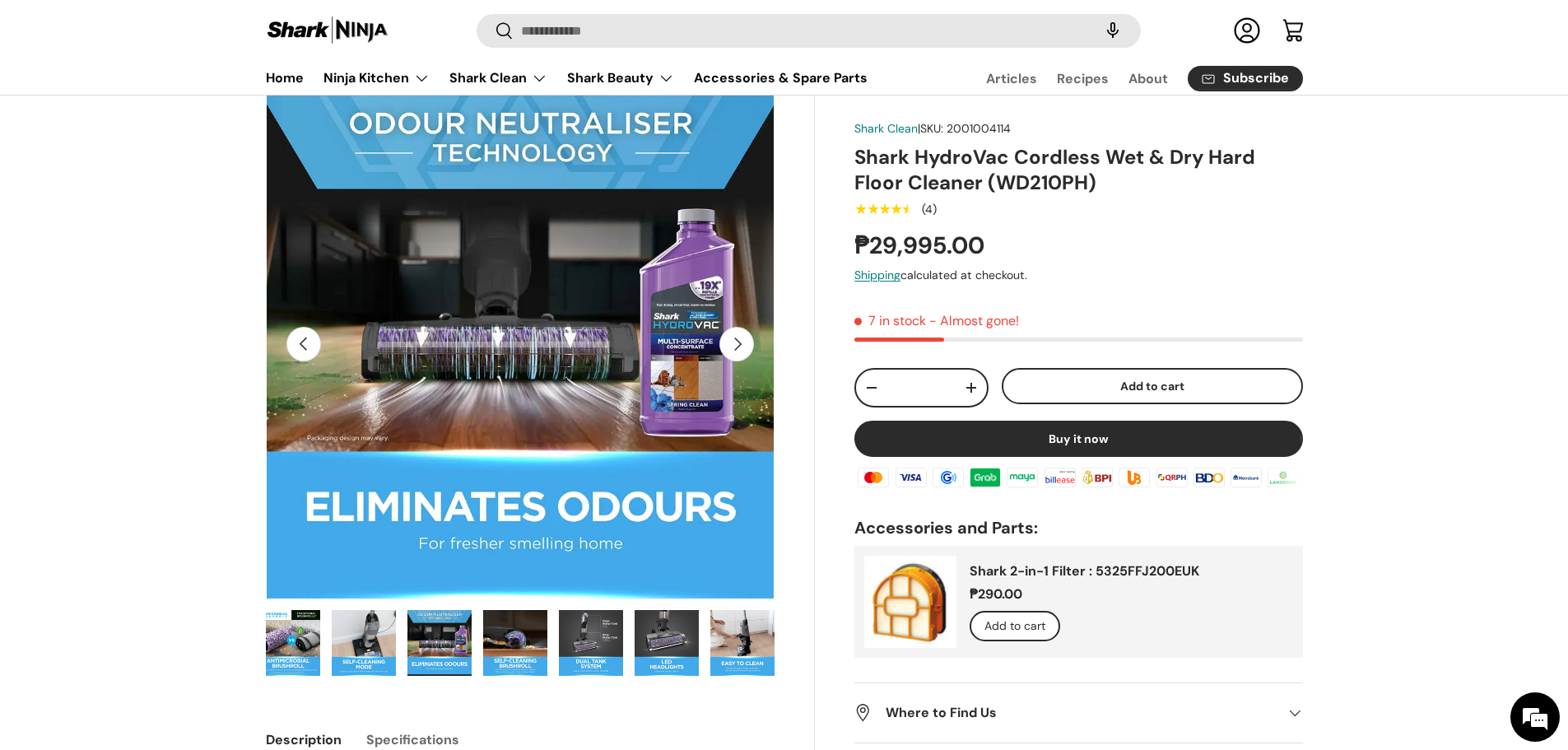
click at [1064, 384] on button "Add to cart" at bounding box center [1153, 387] width 301 height 37
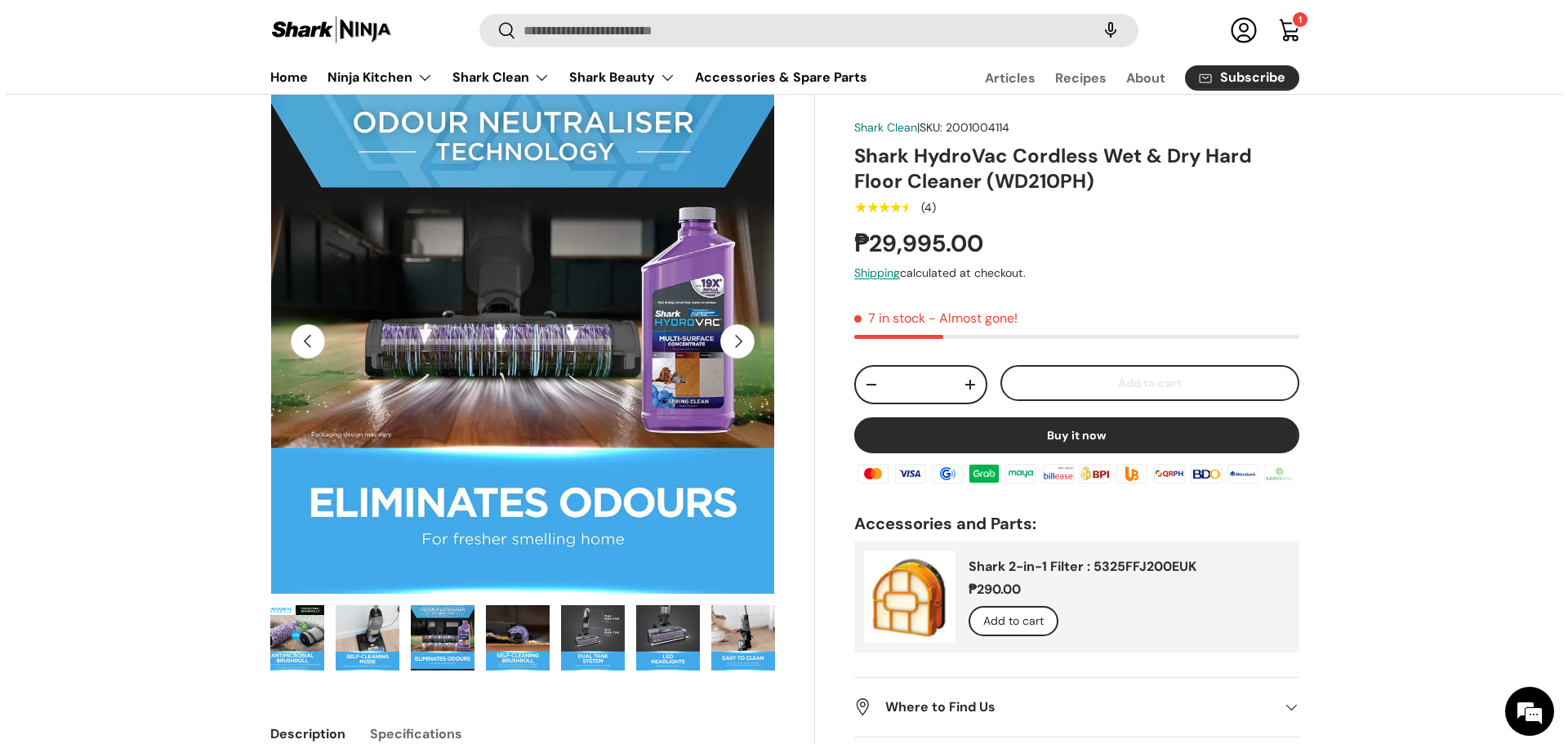
scroll to position [0, 0]
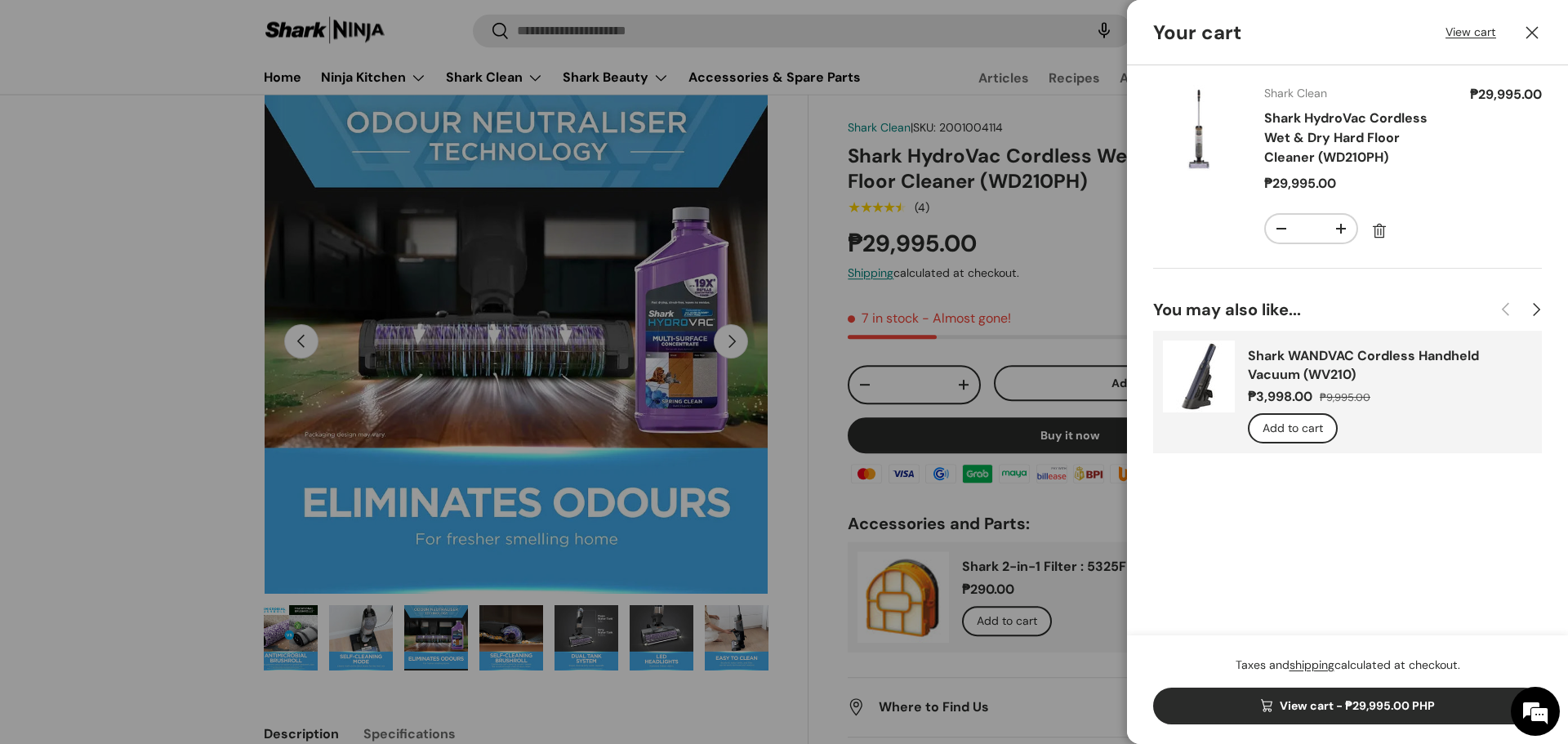
click at [1540, 25] on button "Close" at bounding box center [1532, 33] width 36 height 36
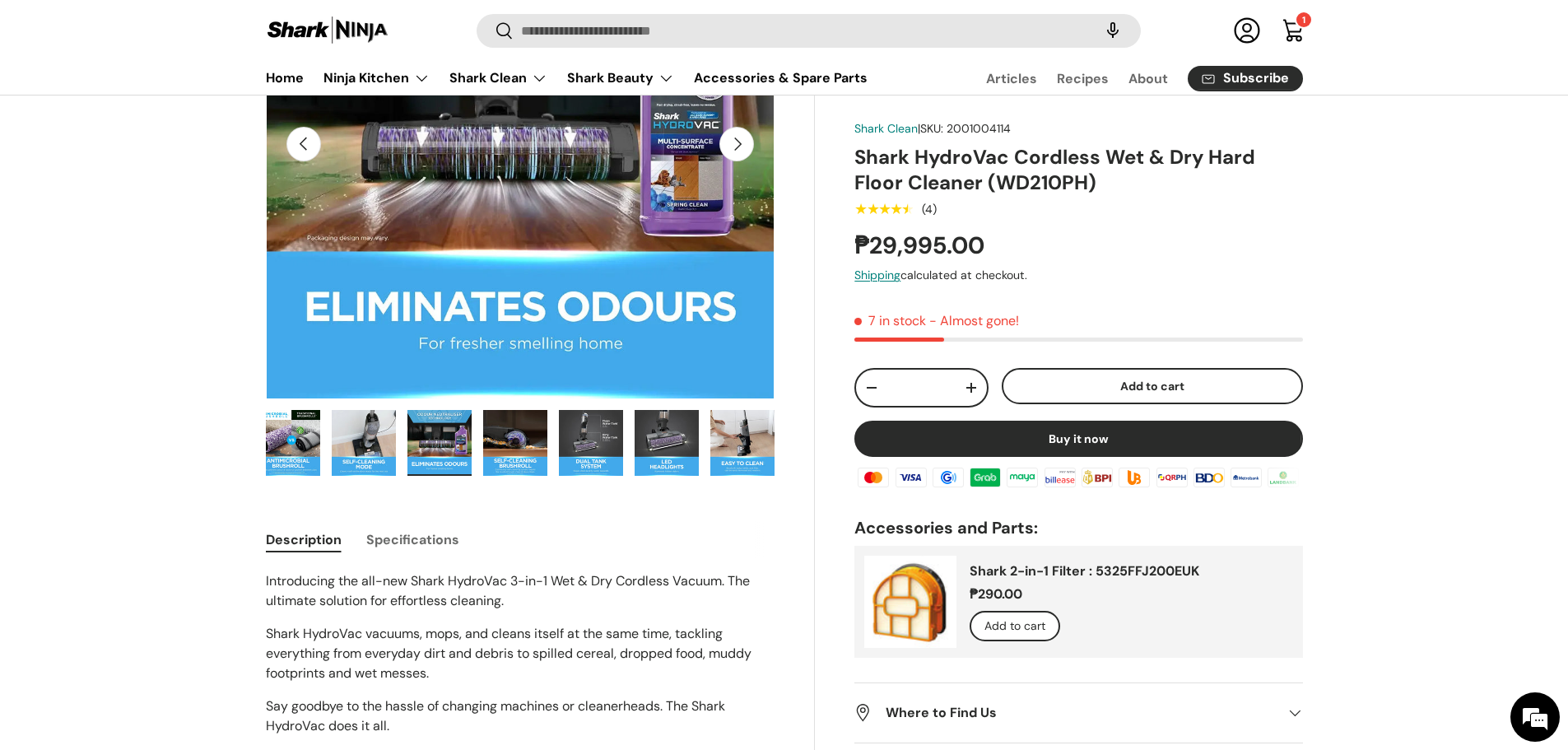
scroll to position [238, 0]
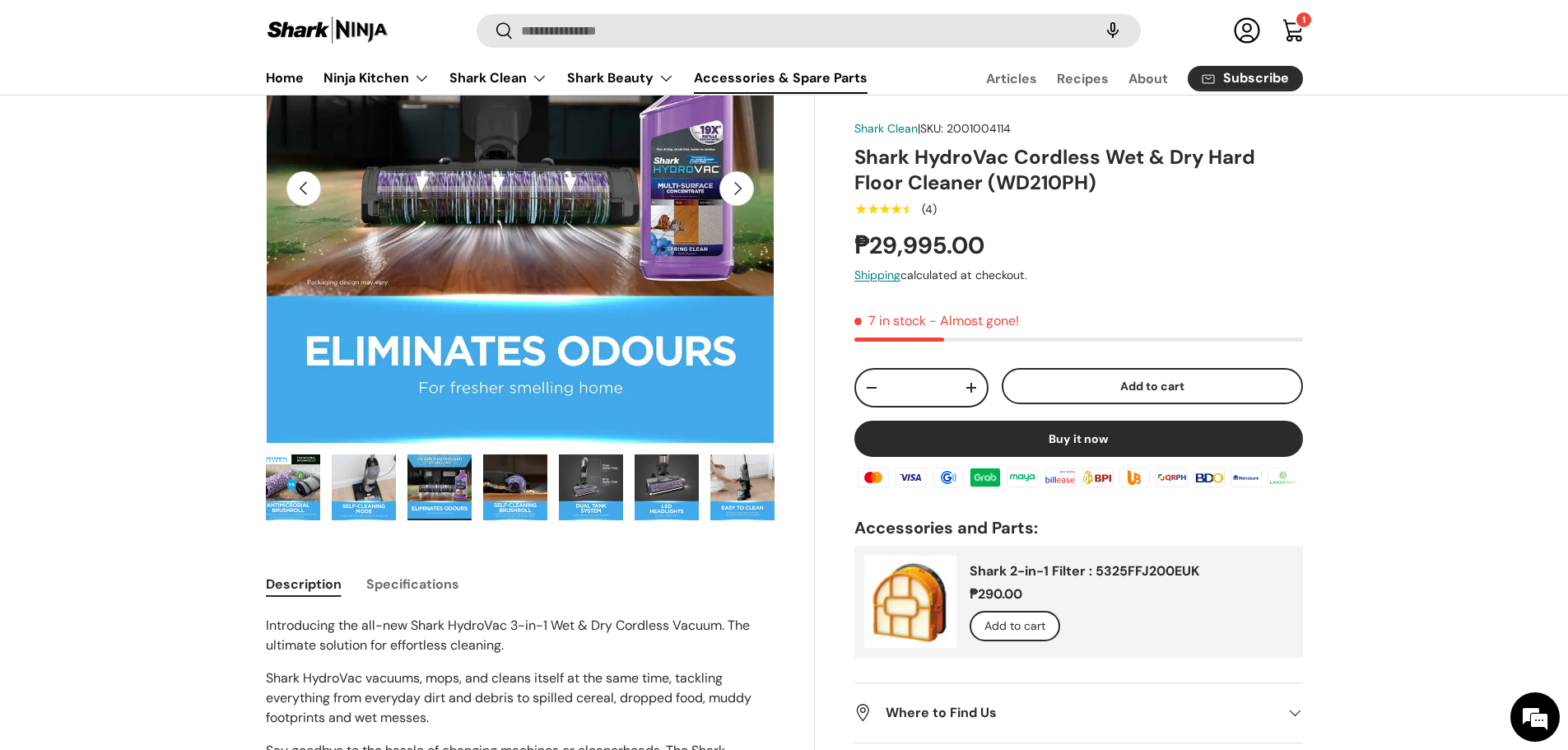
click at [767, 79] on link "Accessories & Spare Parts" at bounding box center [780, 78] width 173 height 32
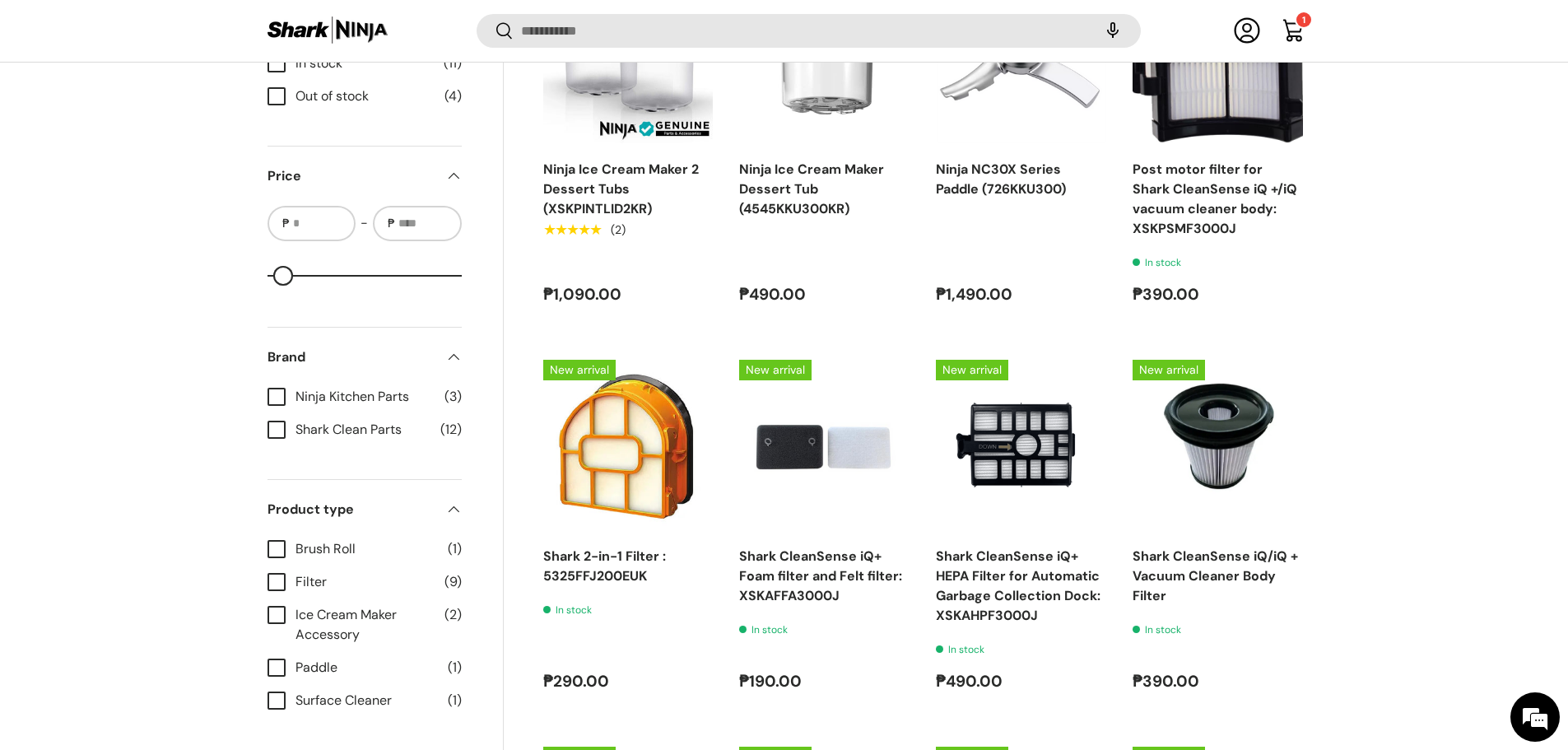
scroll to position [738, 0]
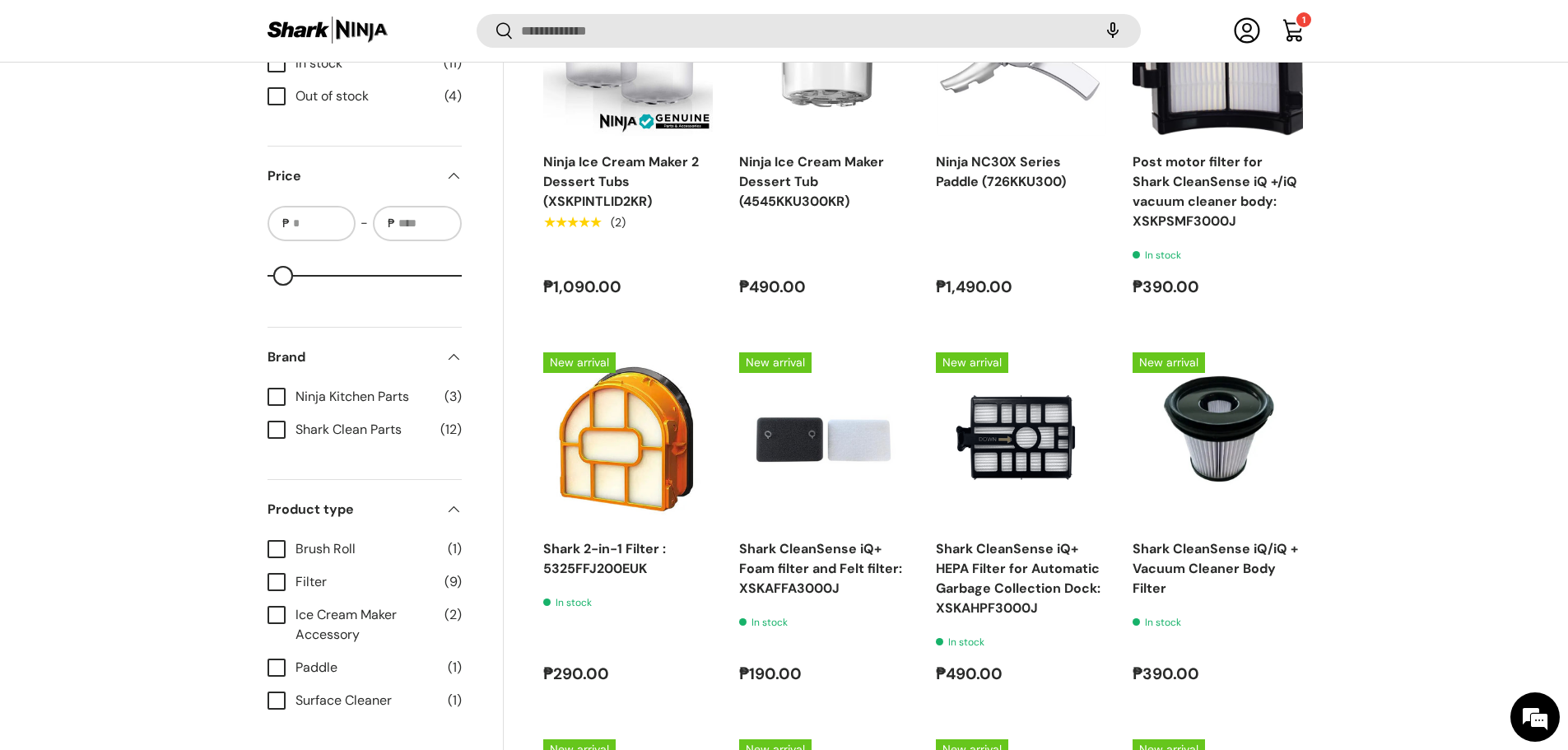
click at [275, 427] on label "Shark Clean Parts (12)" at bounding box center [365, 429] width 195 height 19
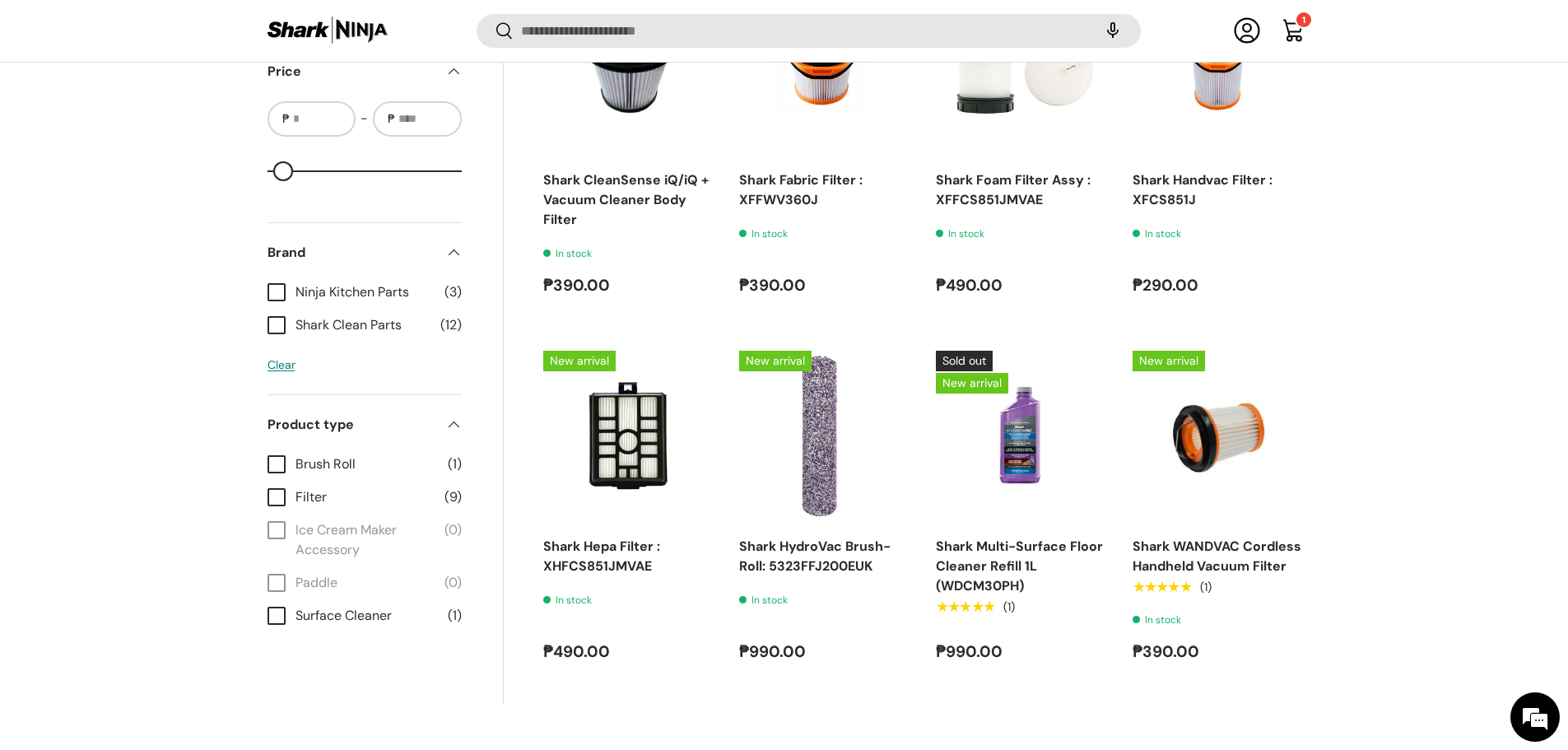
scroll to position [1144, 0]
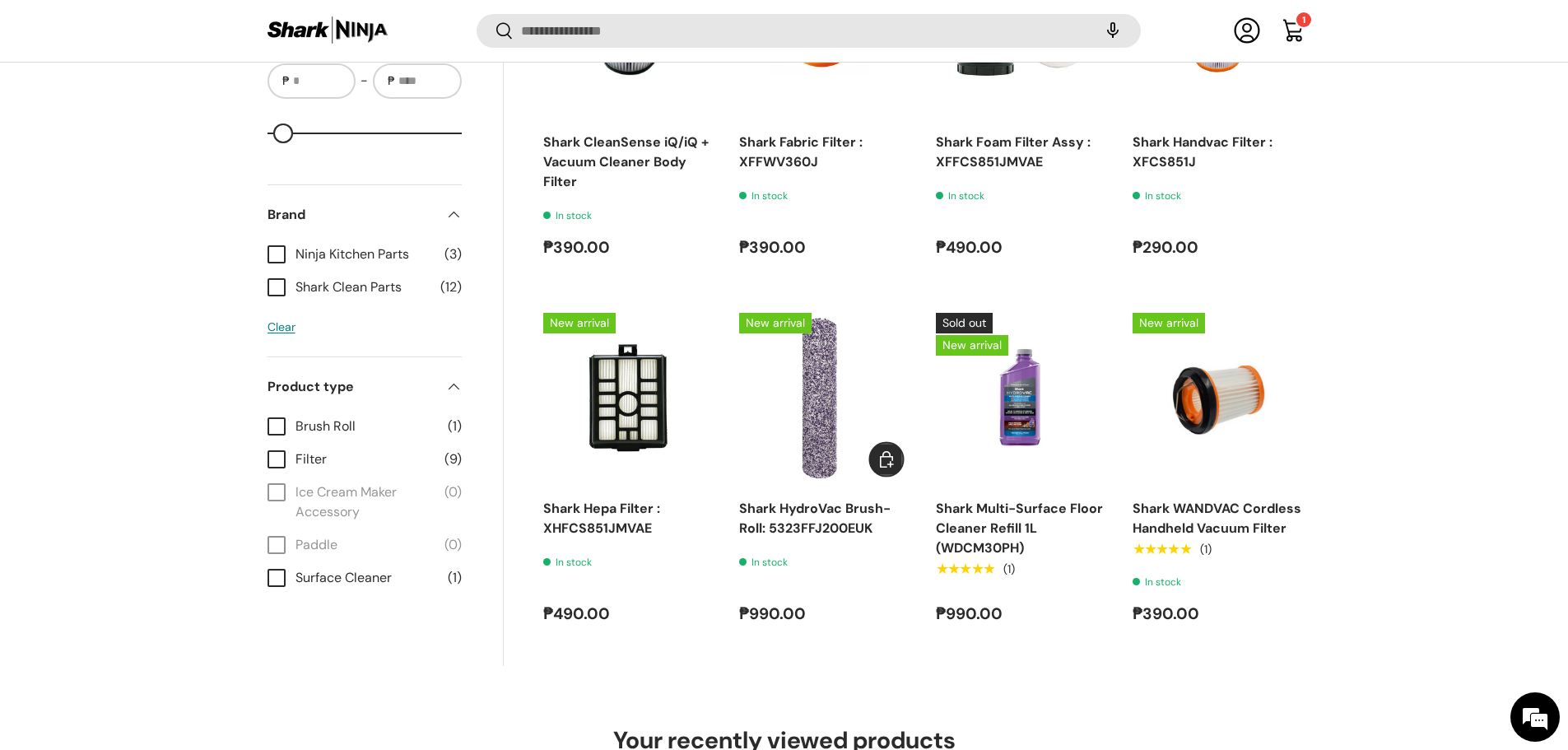
click at [889, 453] on span "Add to cart" at bounding box center [886, 459] width 19 height 19
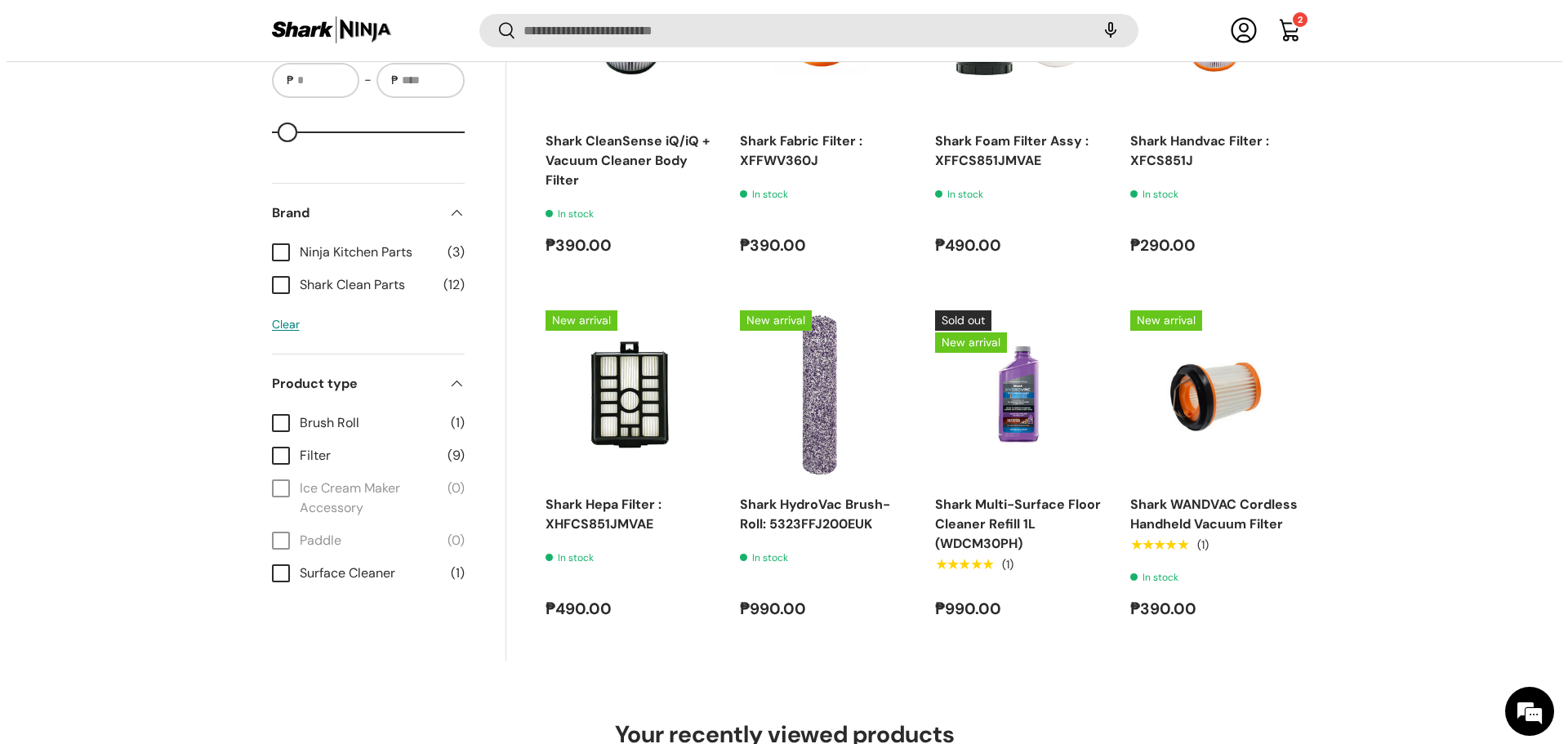
scroll to position [0, 0]
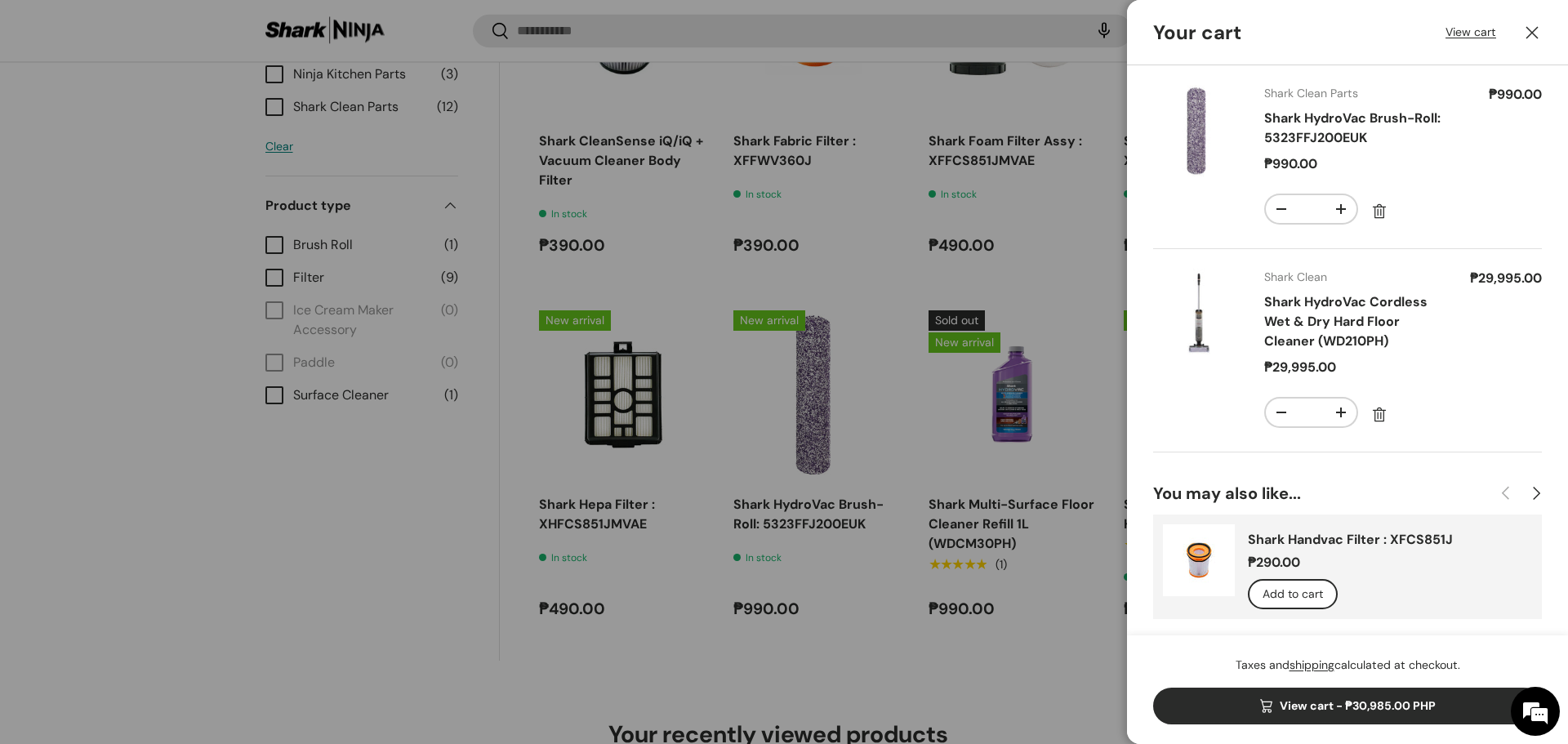
click at [1530, 31] on button "Close" at bounding box center [1532, 33] width 36 height 36
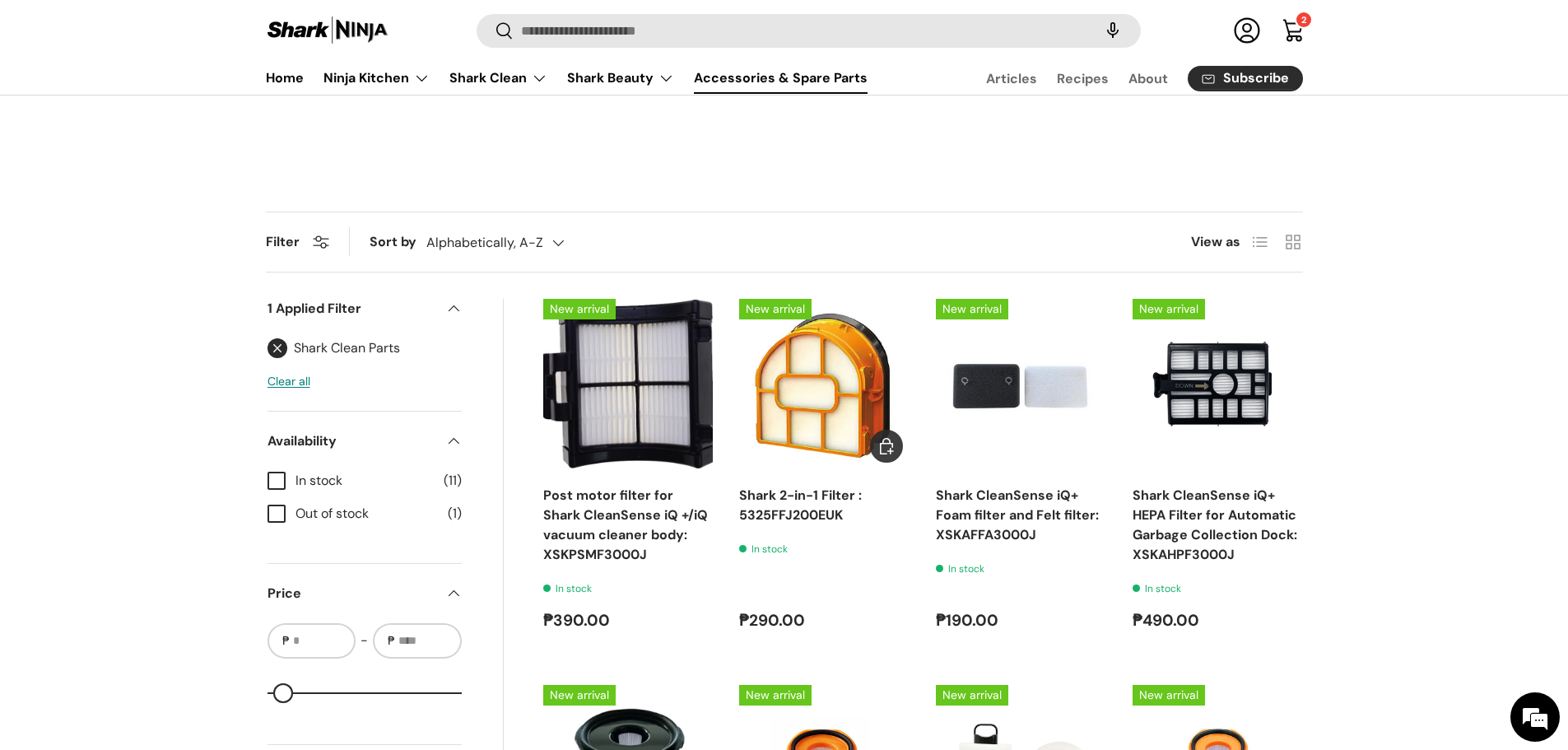
scroll to position [324, 0]
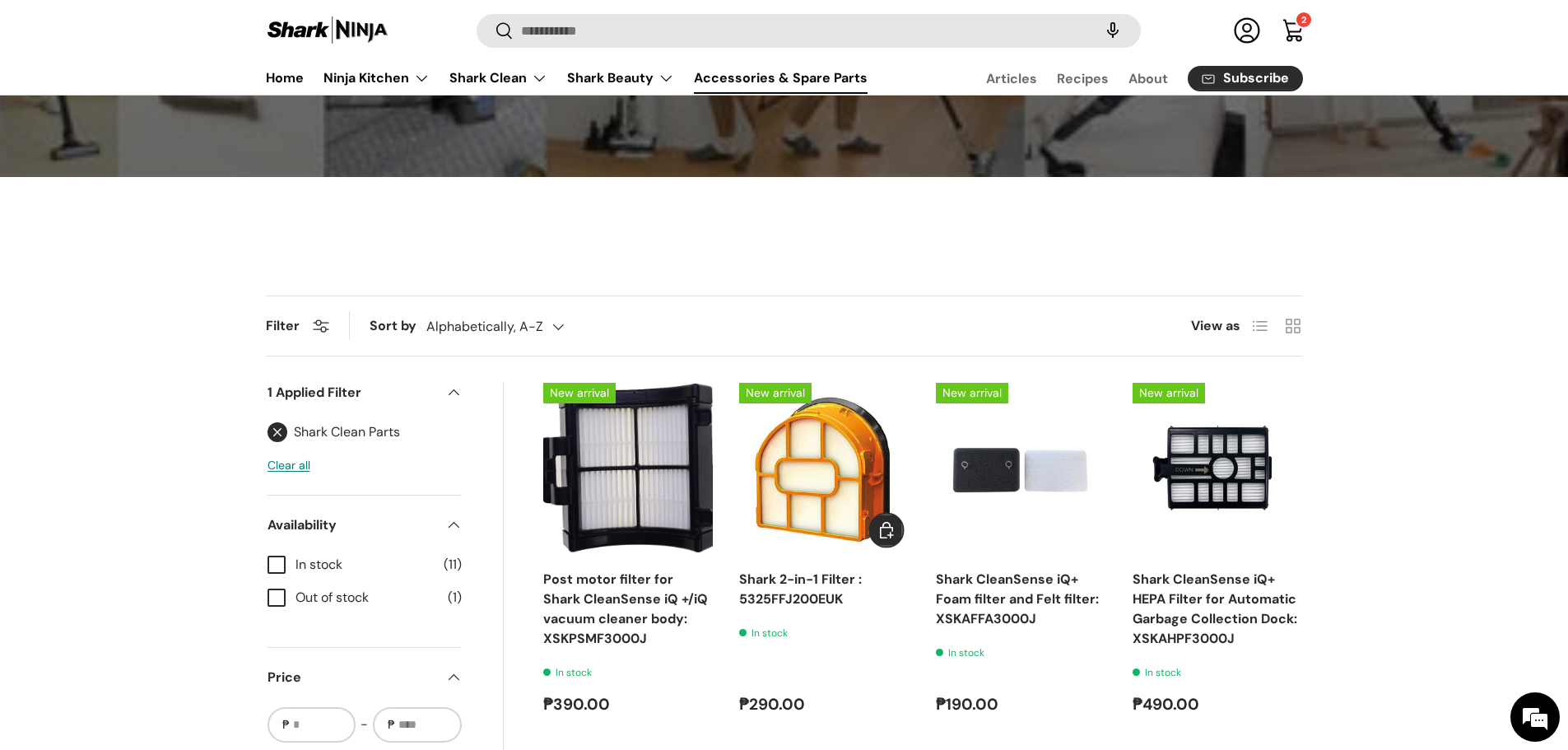
click at [891, 537] on span "Add to cart" at bounding box center [886, 530] width 19 height 19
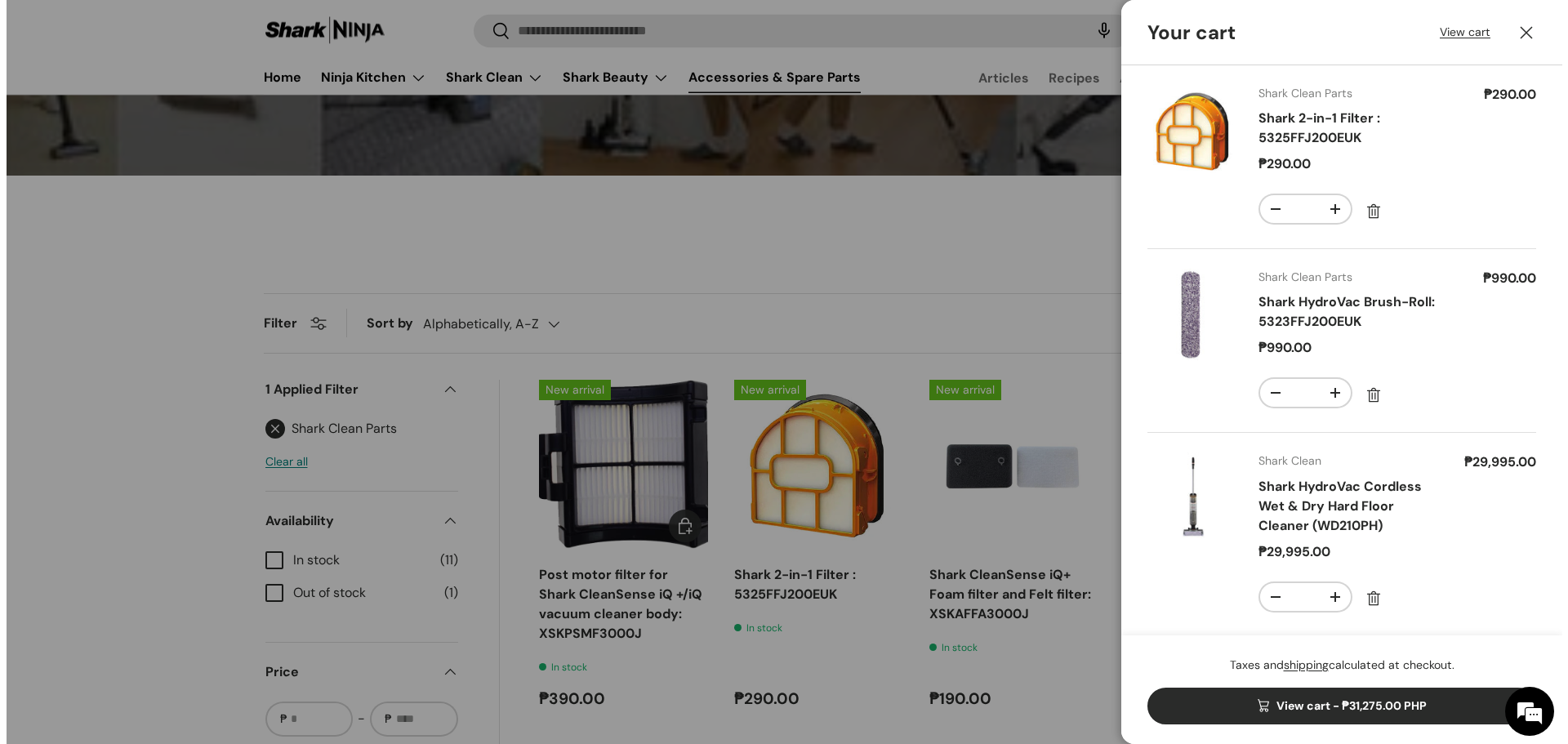
scroll to position [0, 0]
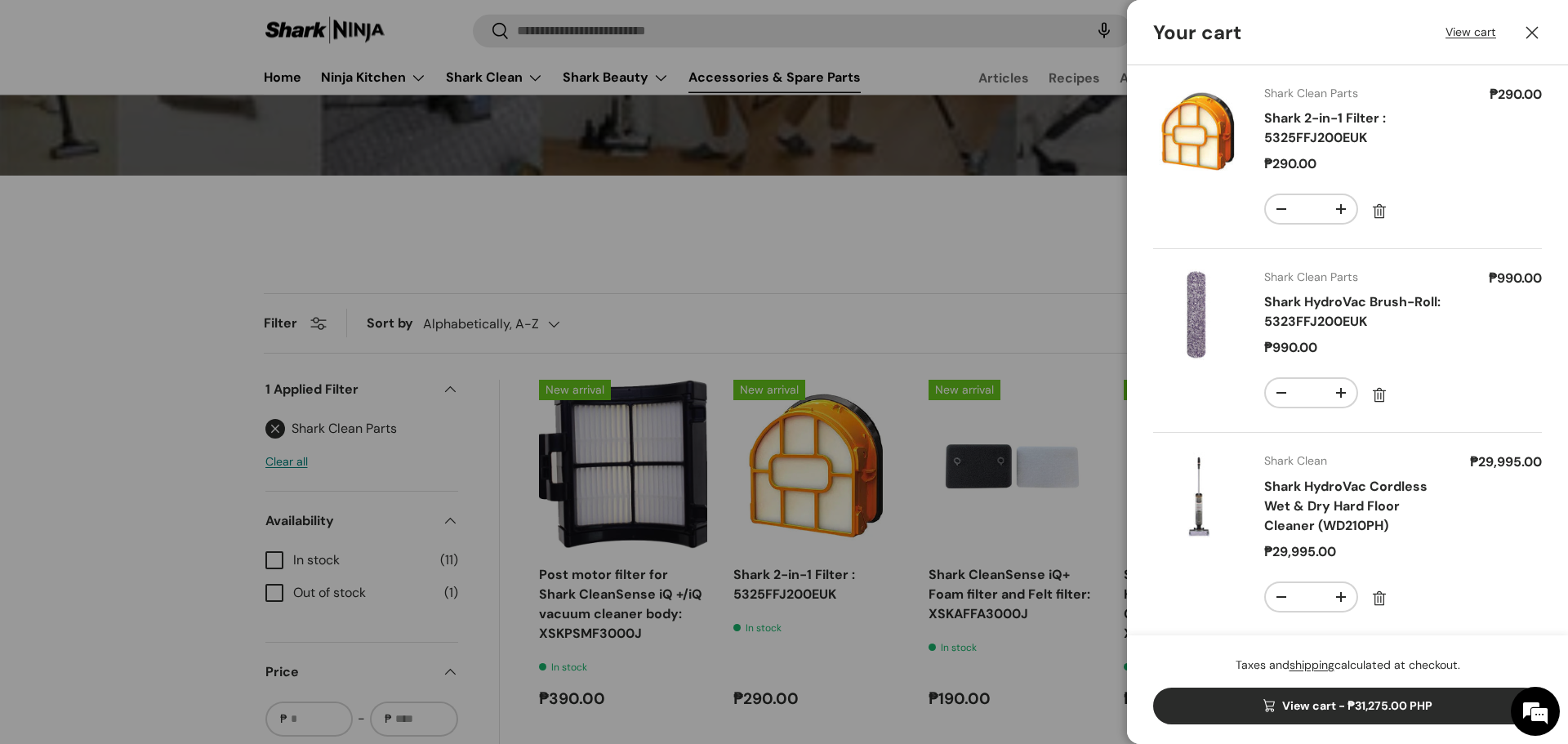
click at [648, 191] on div at bounding box center [784, 372] width 1568 height 744
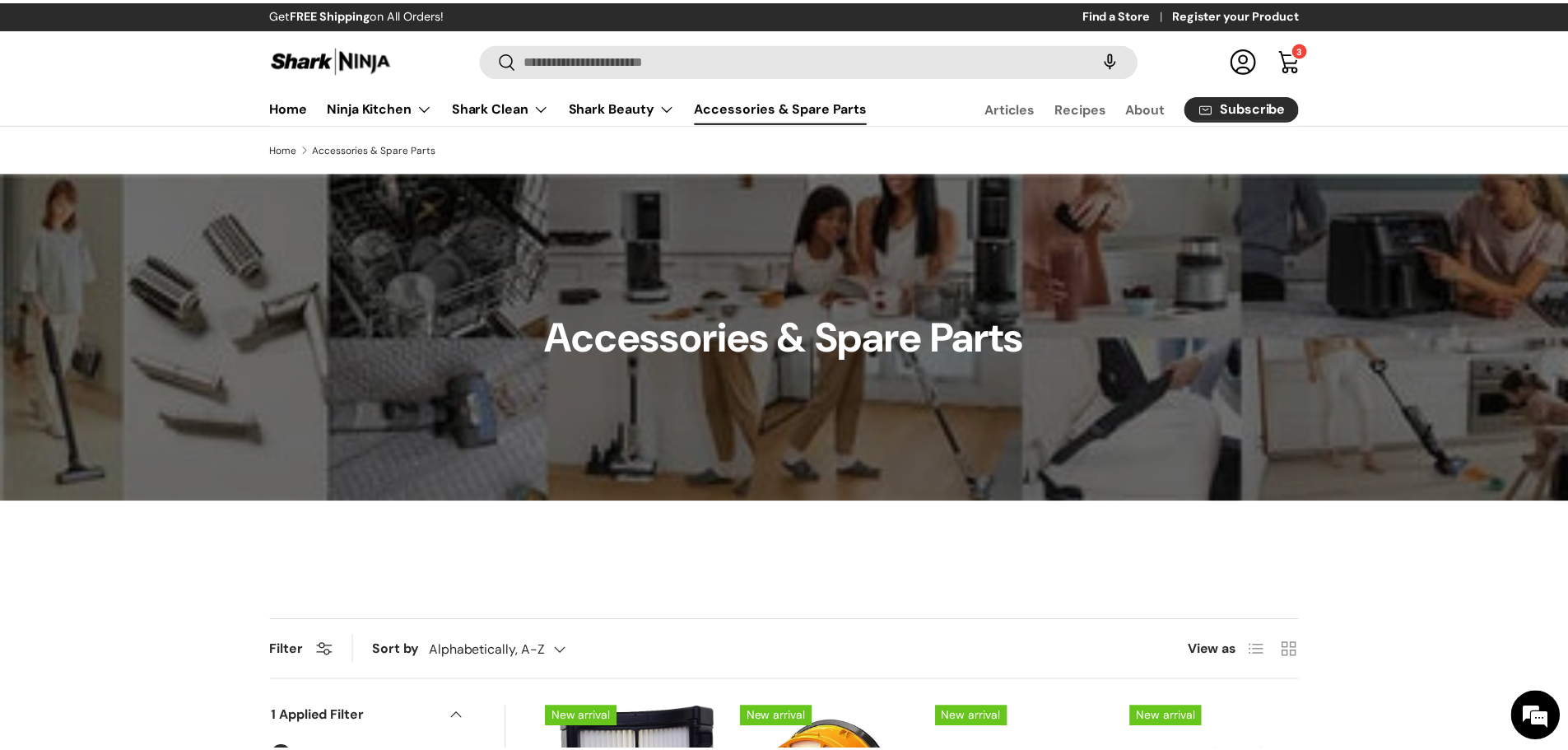
scroll to position [324, 0]
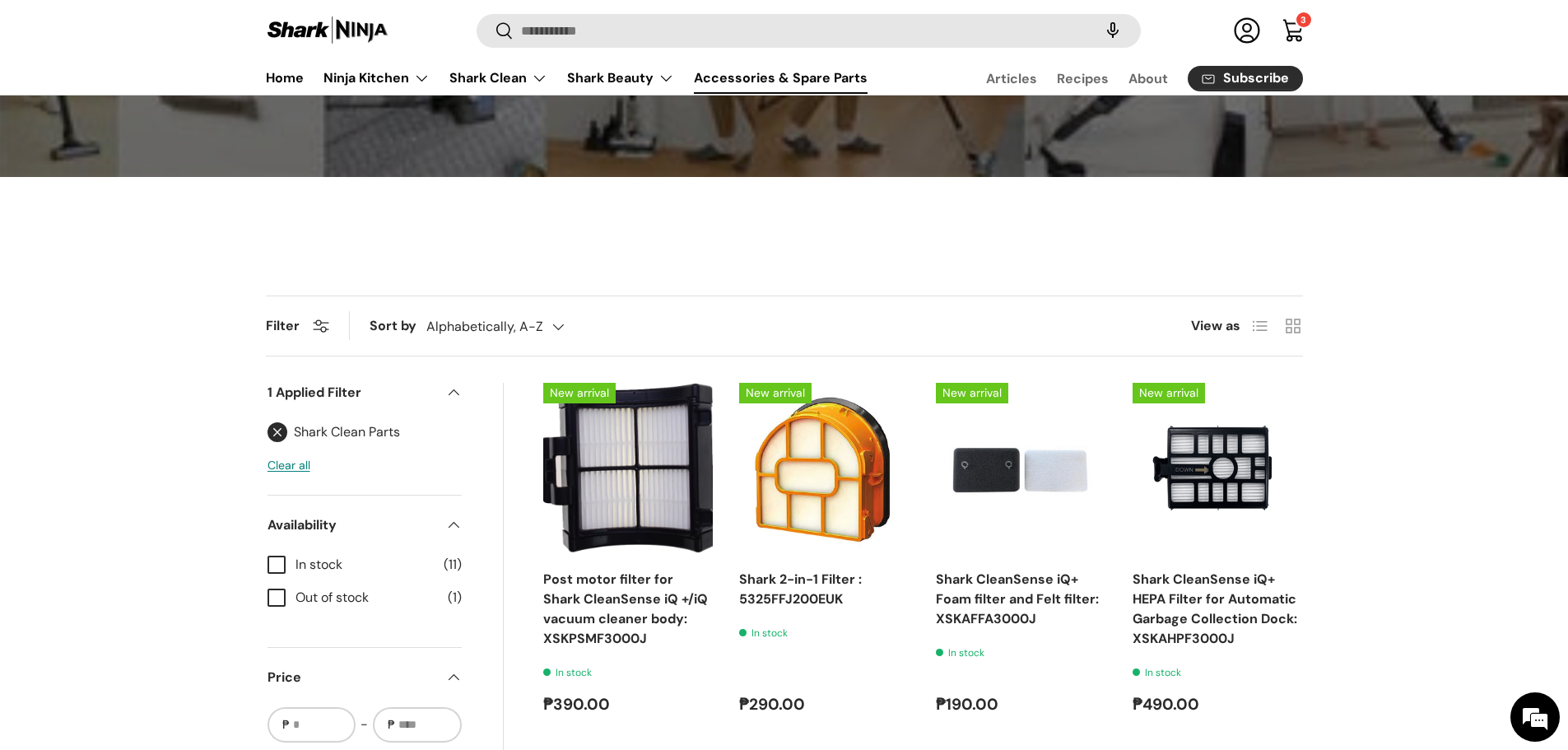
scroll to position [735, 0]
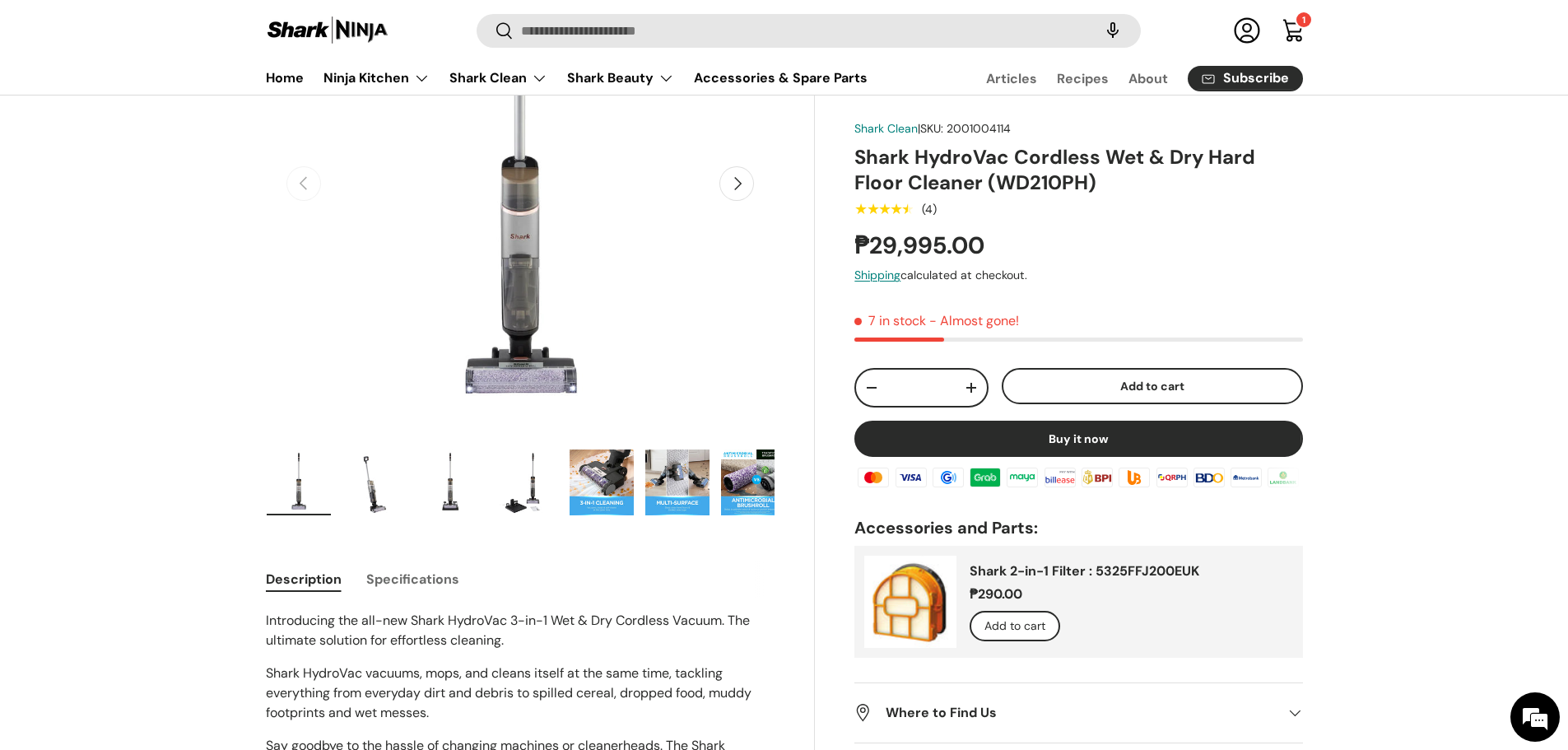
scroll to position [157, 0]
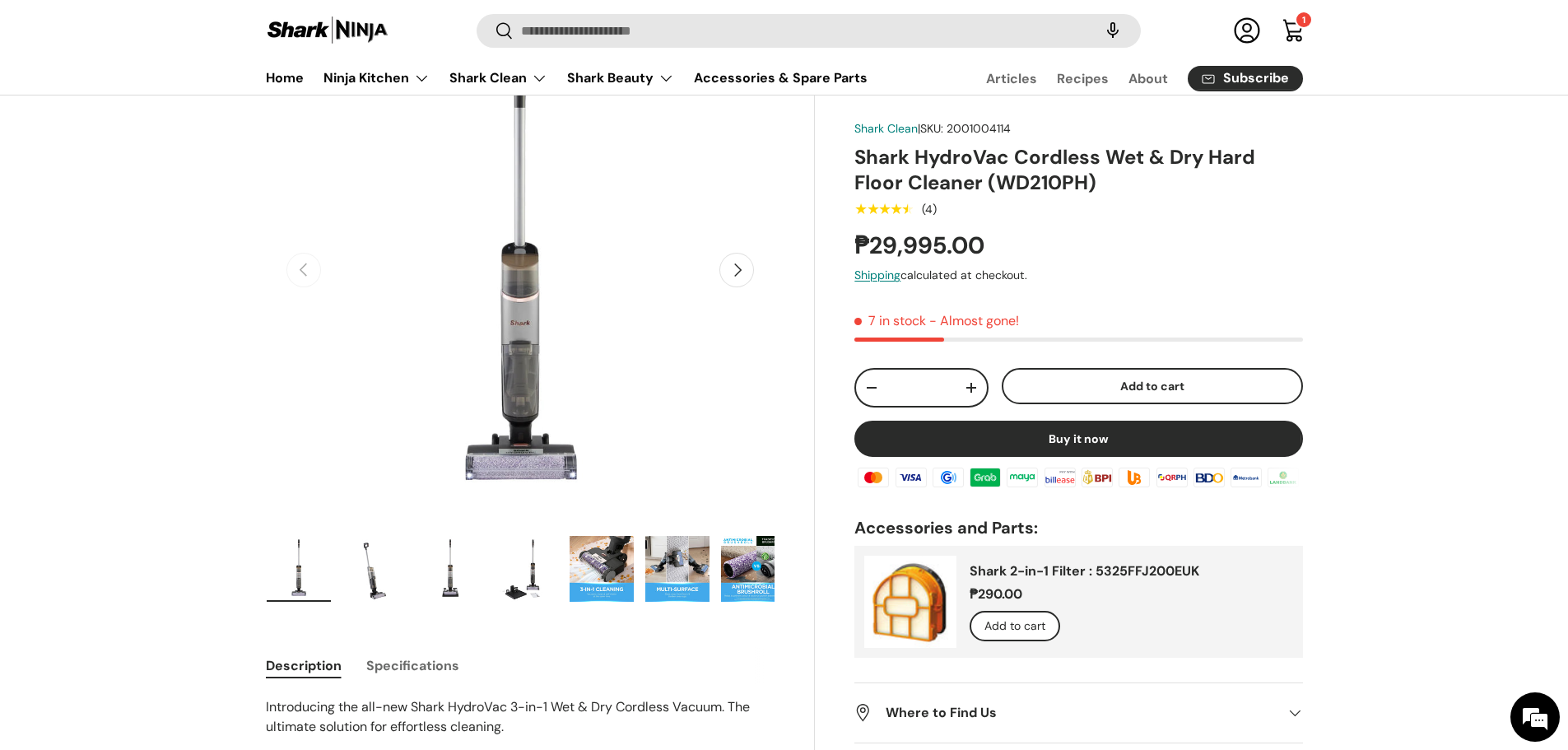
click at [1296, 25] on link "Cart 1 1 item" at bounding box center [1293, 30] width 36 height 36
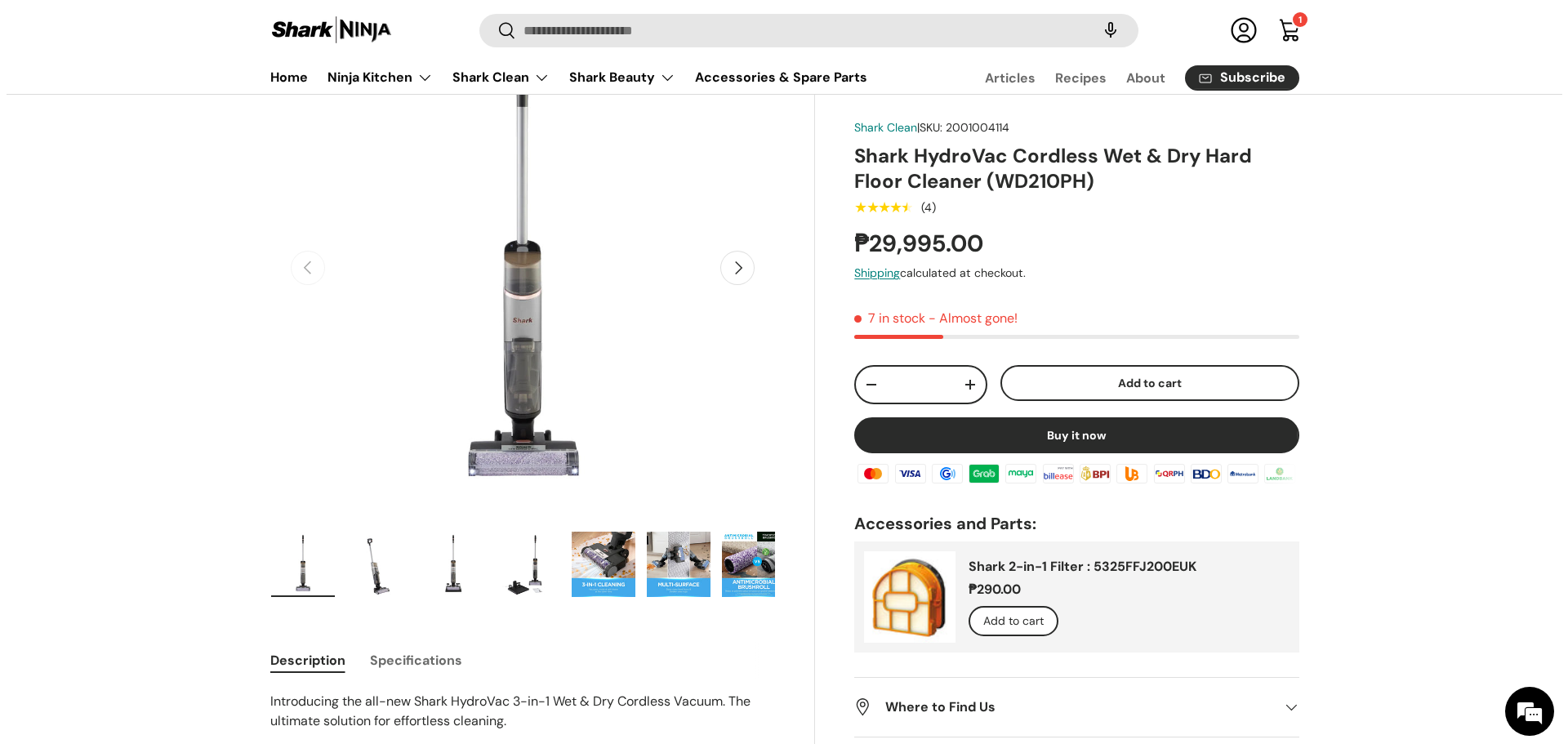
scroll to position [0, 0]
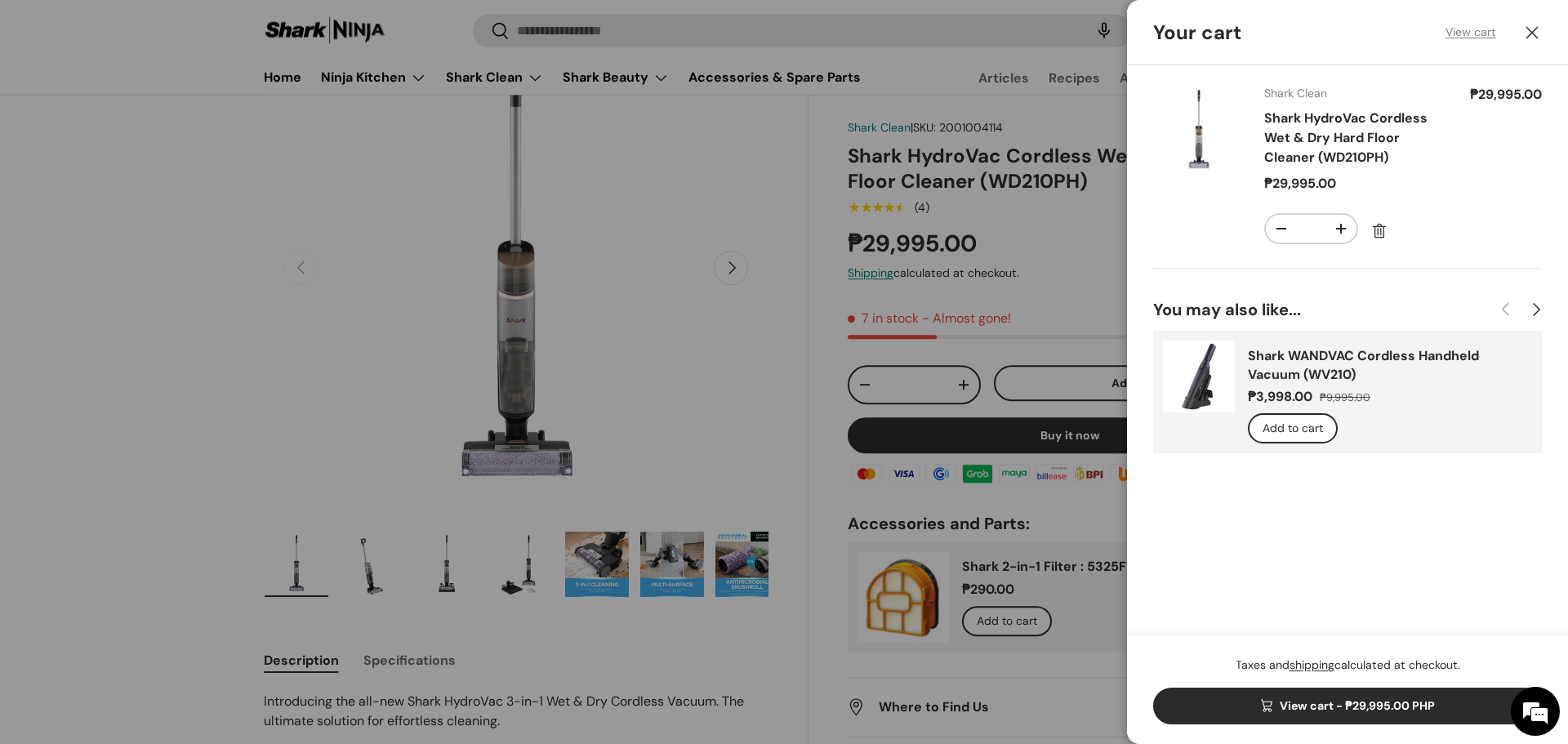
click at [1480, 29] on link "View cart" at bounding box center [1471, 32] width 50 height 17
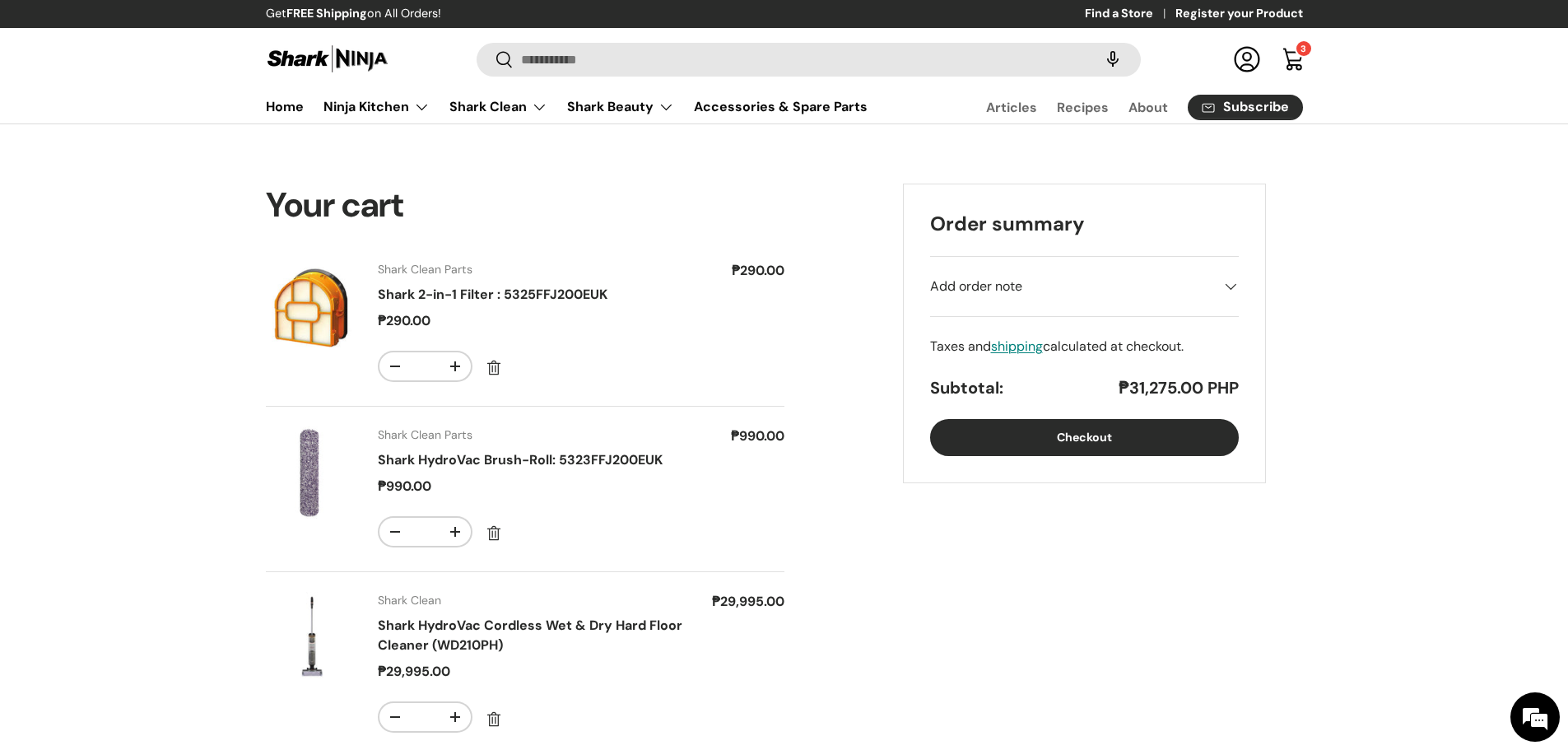
click at [1079, 438] on button "Checkout" at bounding box center [1084, 438] width 309 height 37
